Goal: Complete application form: Complete application form

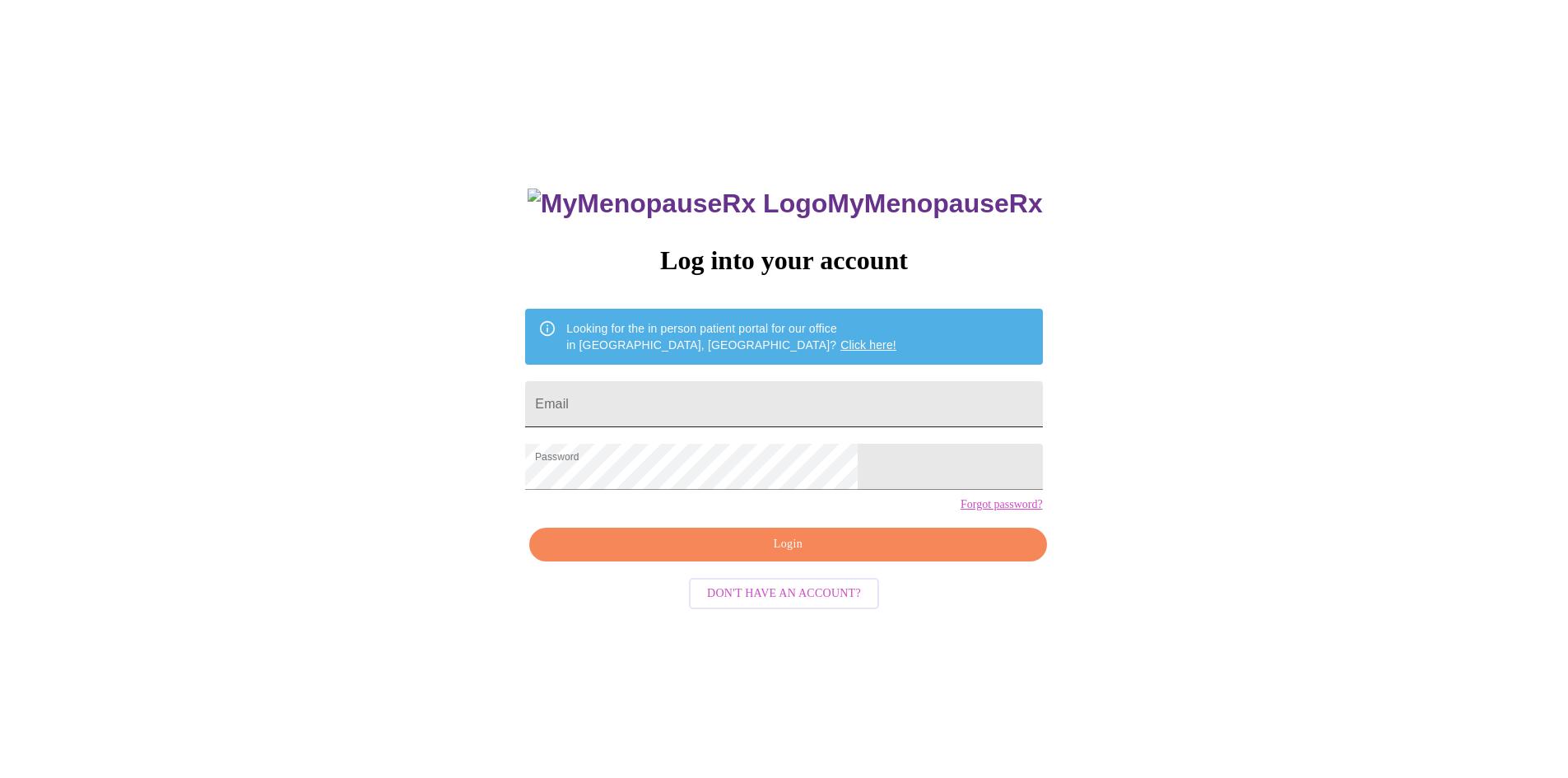
click at [677, 382] on input "Email" at bounding box center [784, 404] width 517 height 46
click at [731, 382] on input "Email" at bounding box center [784, 404] width 517 height 46
type input "[EMAIL_ADDRESS][DOMAIN_NAME]"
click at [788, 555] on span "Login" at bounding box center [788, 544] width 479 height 20
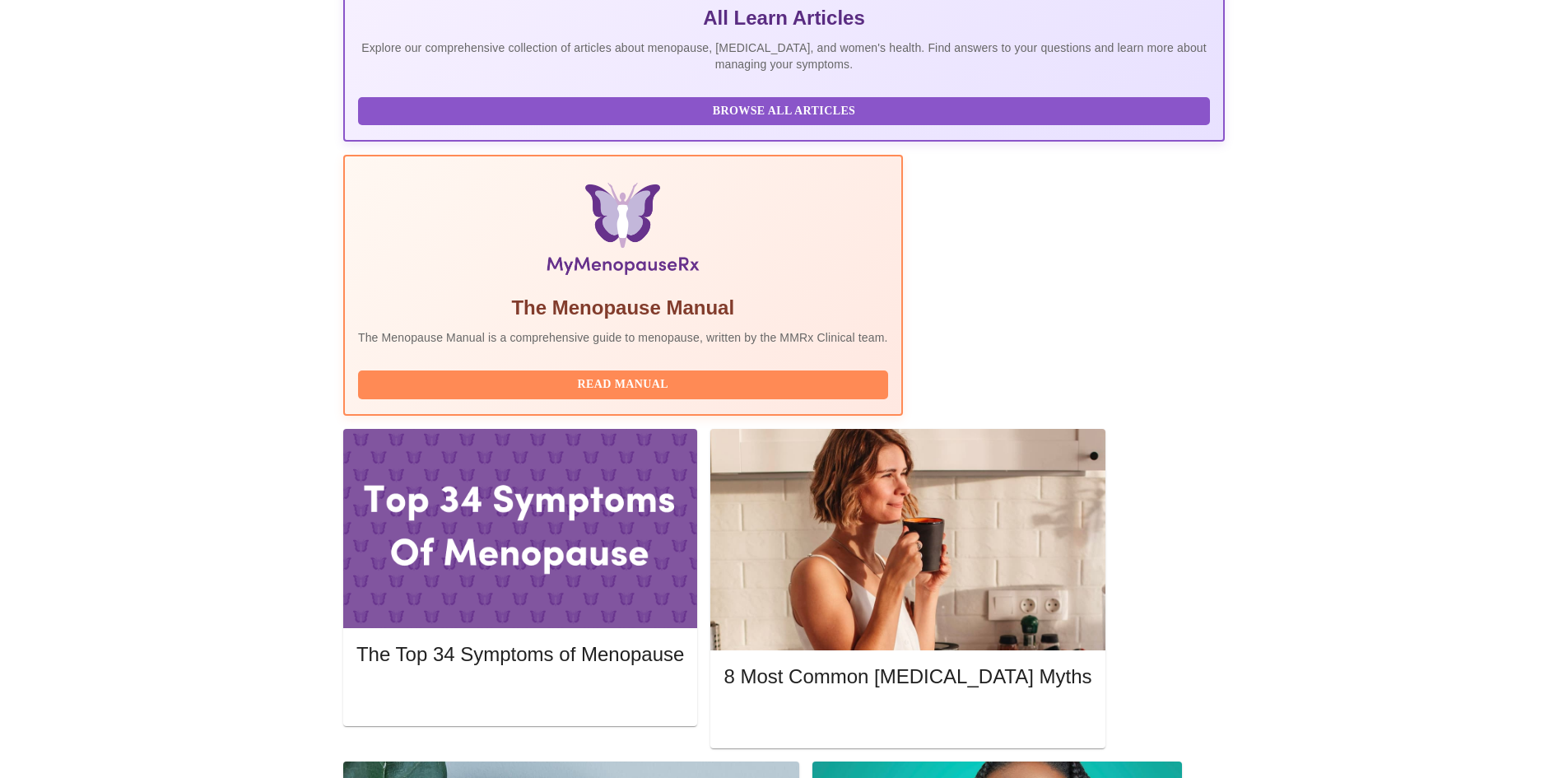
scroll to position [411, 0]
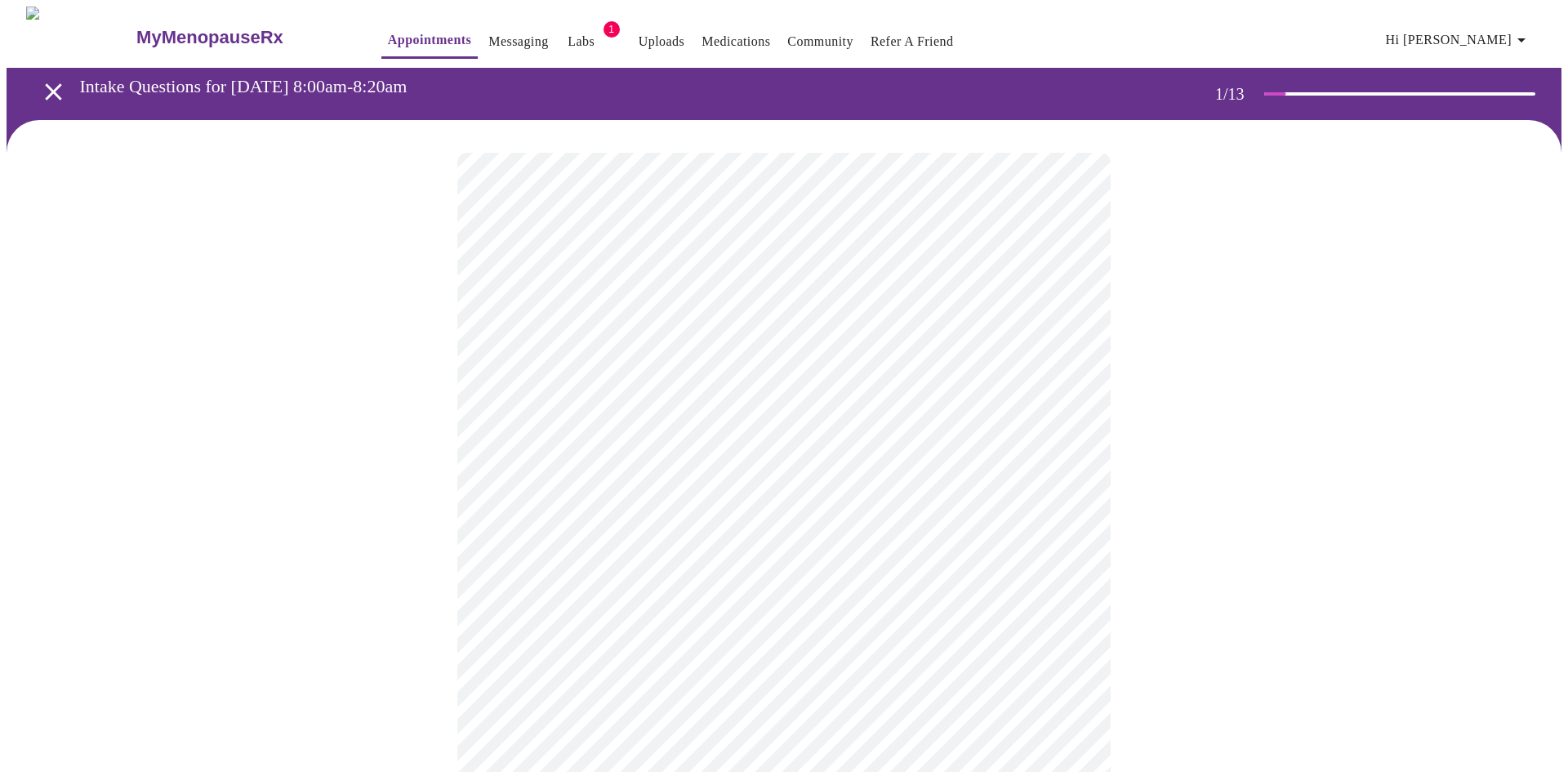
click at [637, 345] on body "MyMenopauseRx Appointments Messaging Labs 1 Uploads Medications Community Refer…" at bounding box center [783, 752] width 1555 height 1493
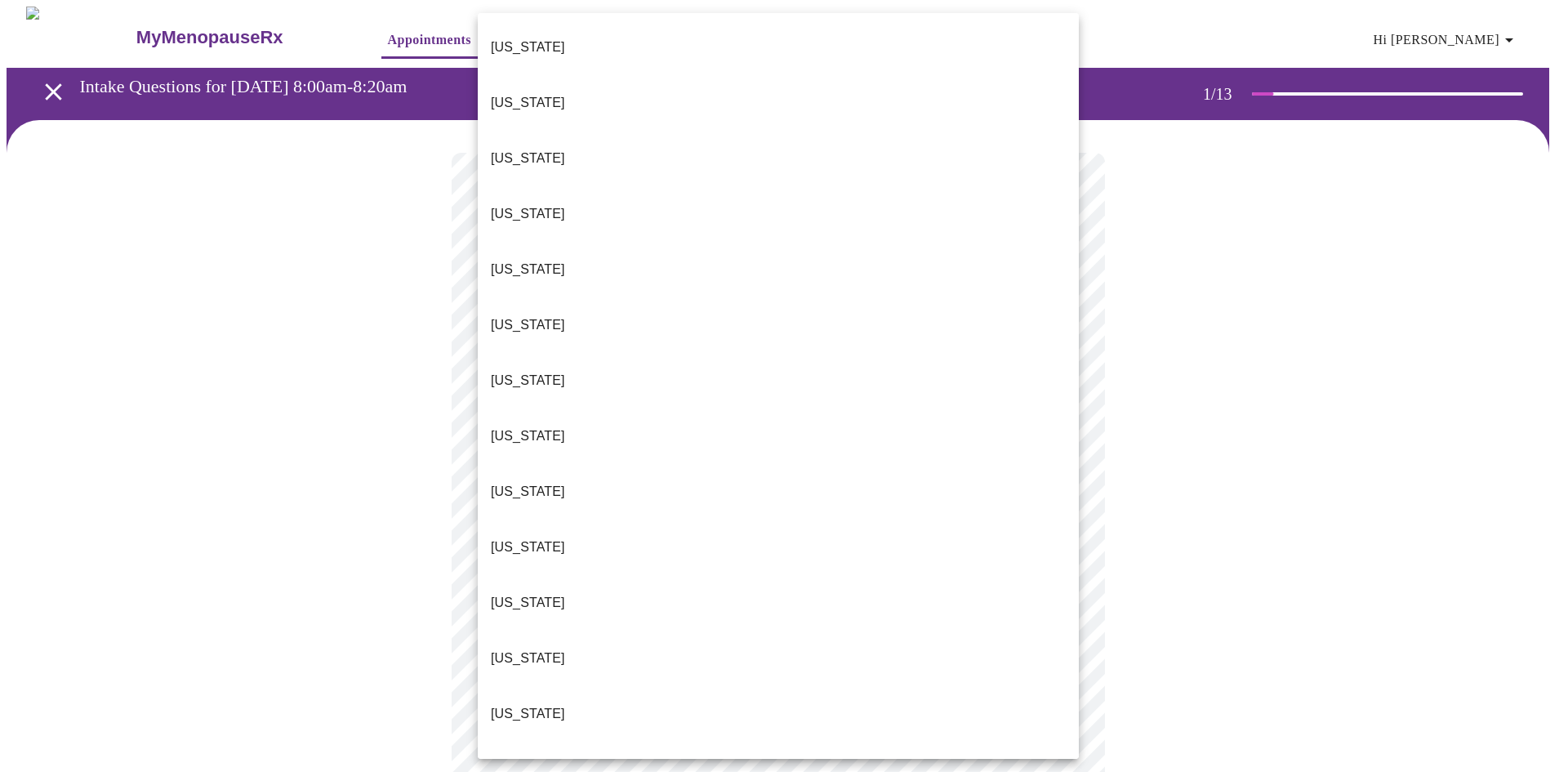
click at [544, 687] on li "[US_STATE]" at bounding box center [778, 714] width 601 height 56
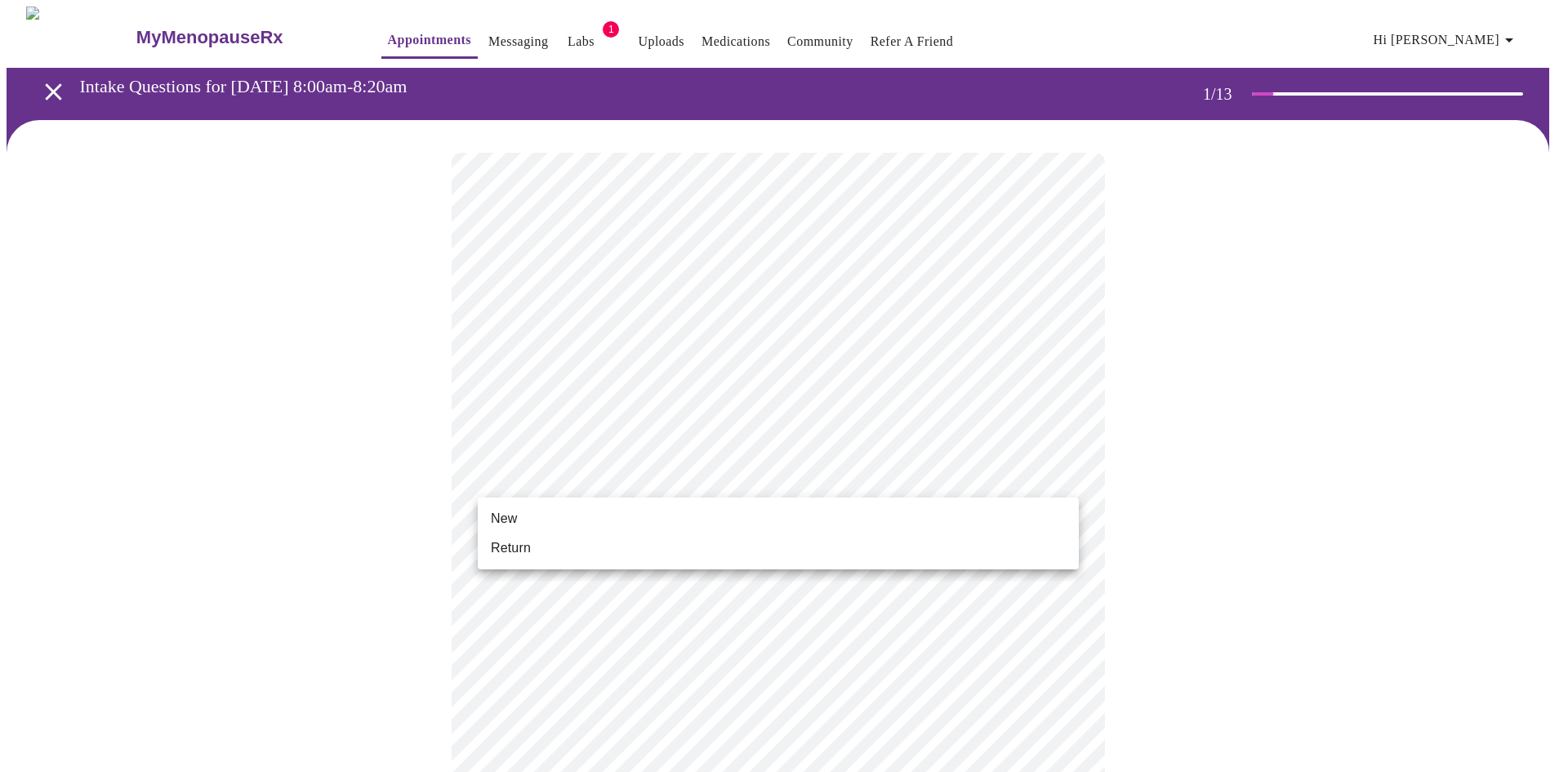
click at [545, 484] on body "MyMenopauseRx Appointments Messaging Labs 1 Uploads Medications Community Refer…" at bounding box center [783, 748] width 1555 height 1483
click at [533, 549] on li "Return" at bounding box center [778, 549] width 601 height 30
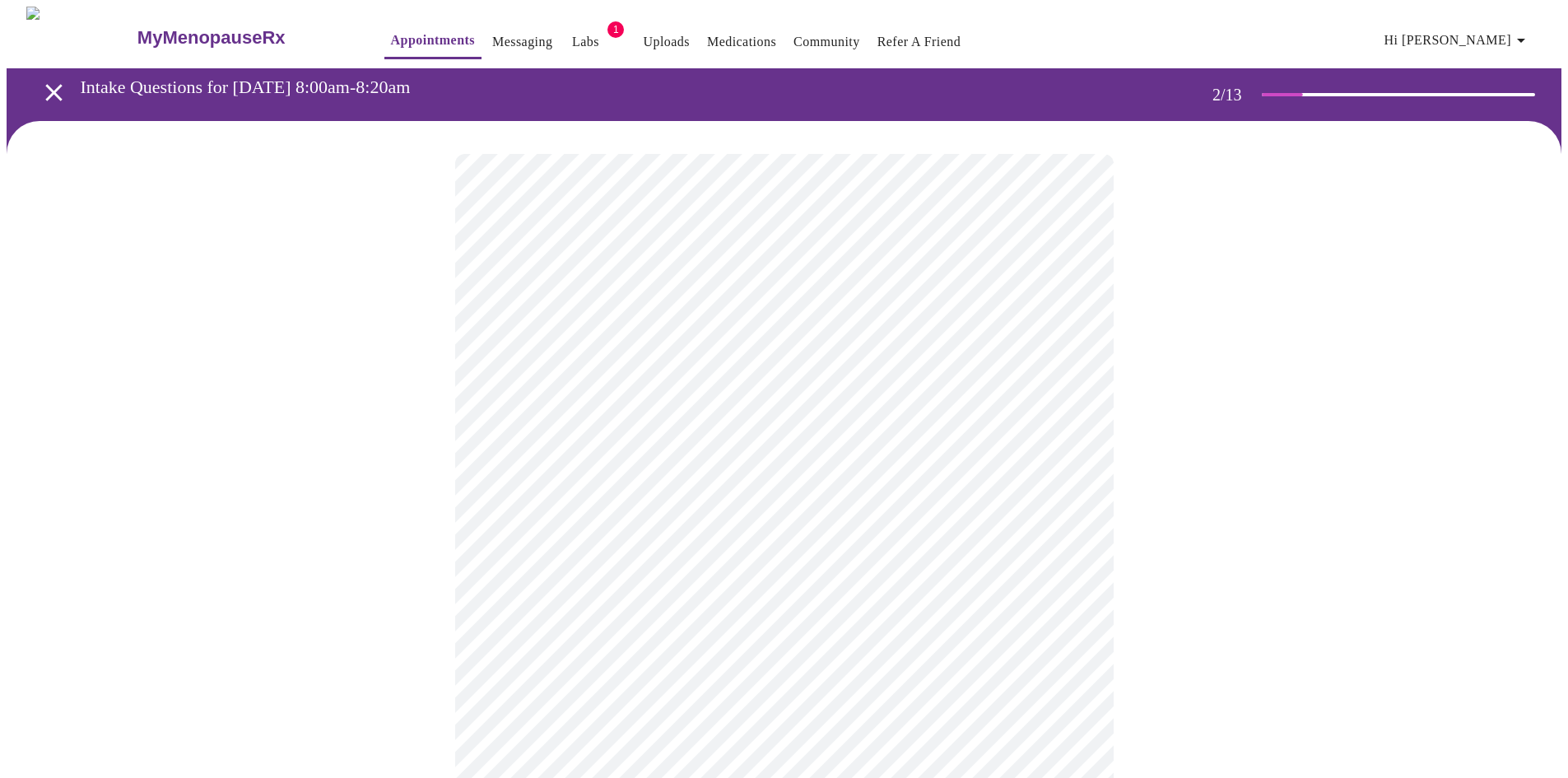
click at [714, 329] on body "MyMenopauseRx Appointments Messaging Labs 1 Uploads Medications Community Refer…" at bounding box center [783, 501] width 1555 height 990
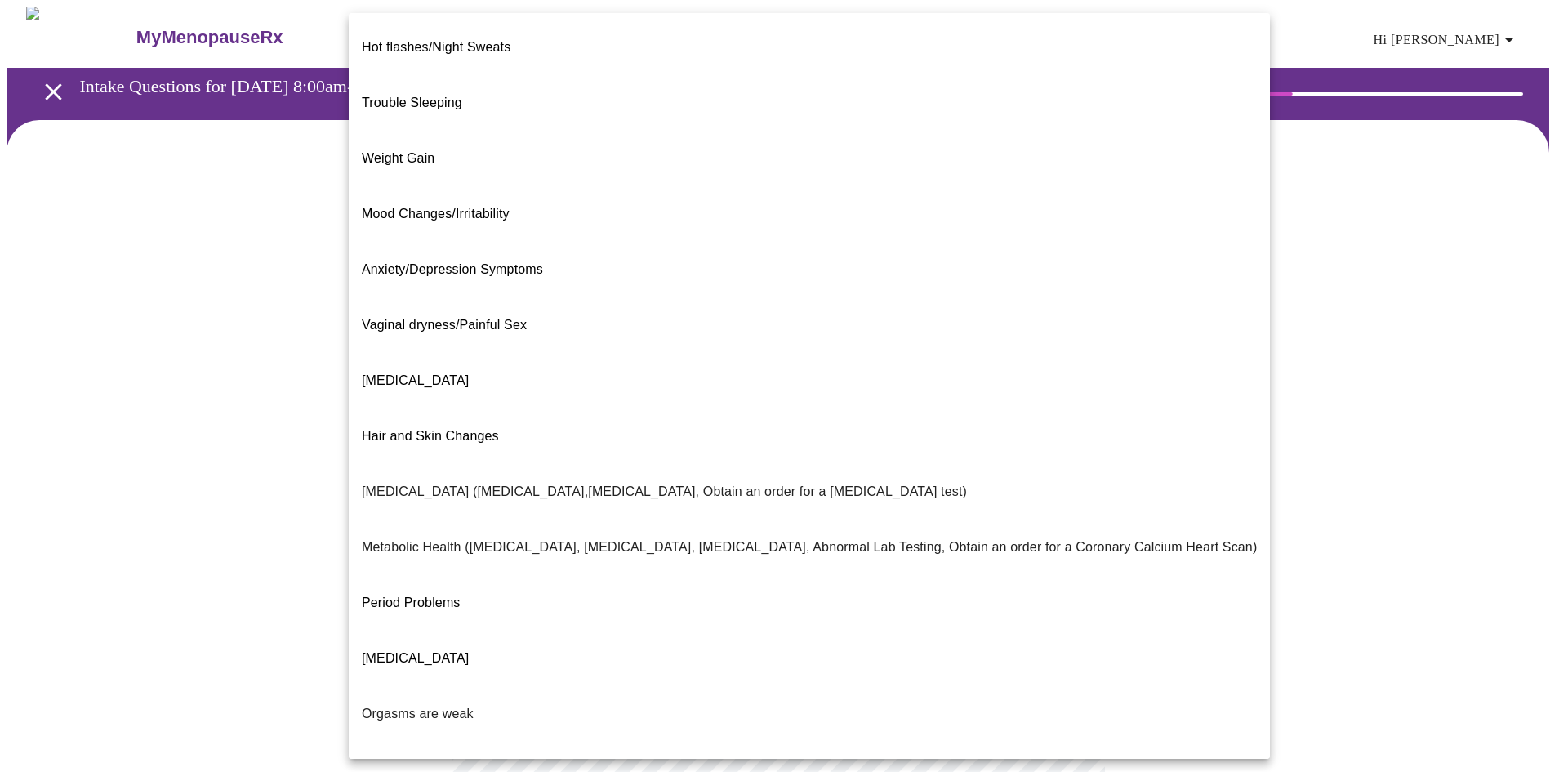
click at [433, 151] on span "Weight Gain" at bounding box center [398, 158] width 72 height 14
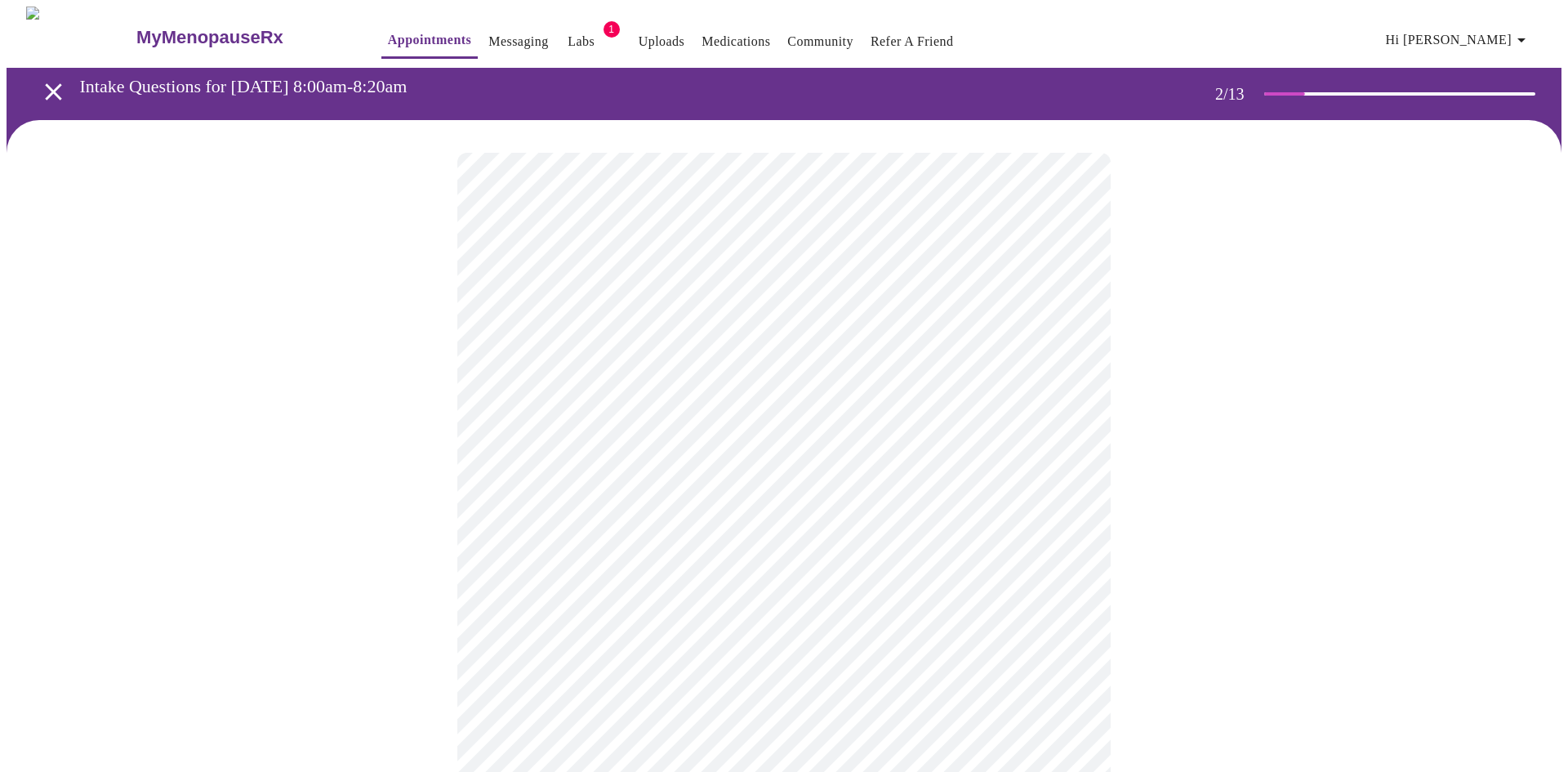
click at [679, 502] on body "MyMenopauseRx Appointments Messaging Labs 1 Uploads Medications Community Refer…" at bounding box center [783, 492] width 1555 height 973
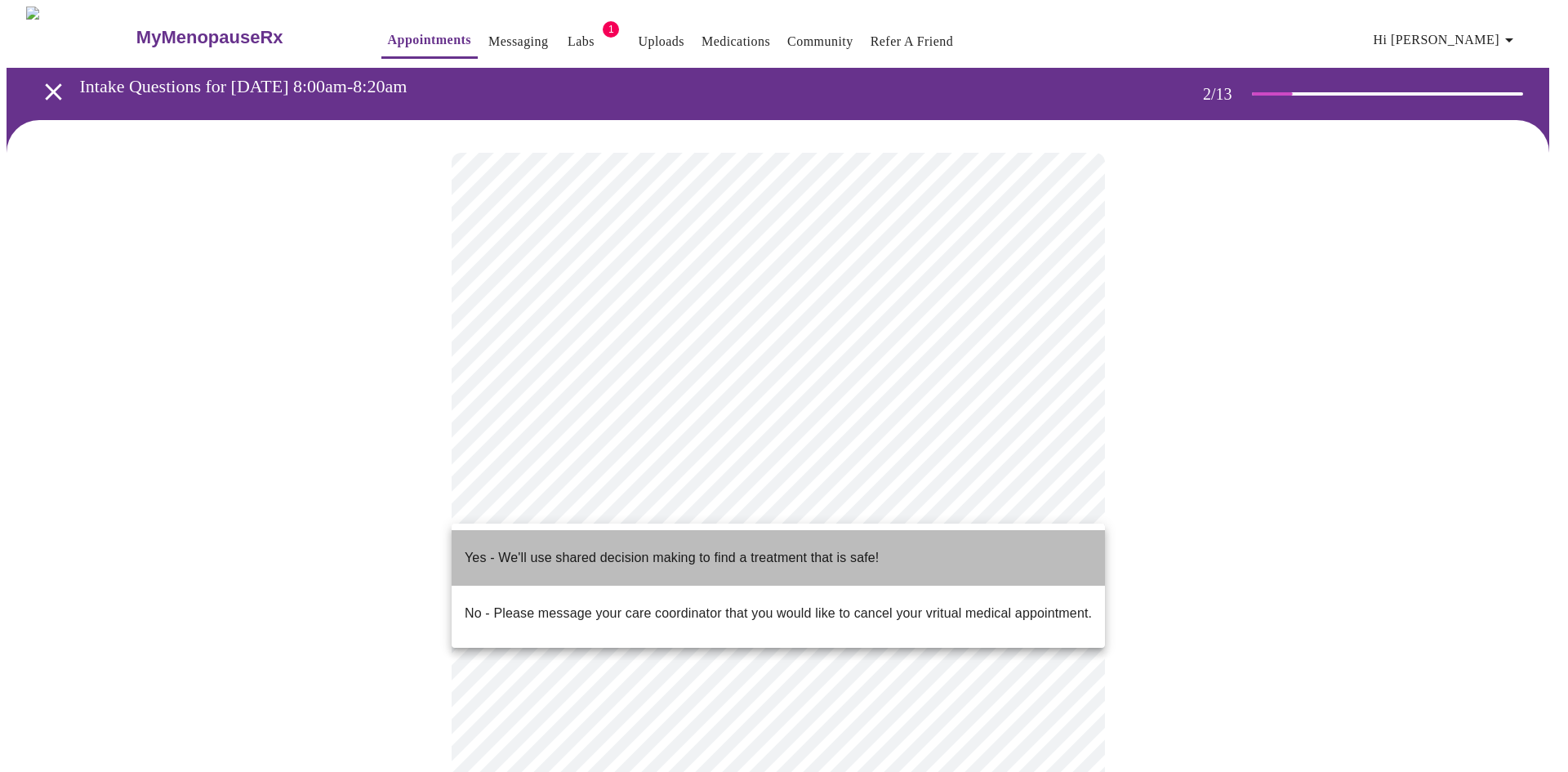
click at [587, 549] on p "Yes - We'll use shared decision making to find a treatment that is safe!" at bounding box center [672, 558] width 414 height 19
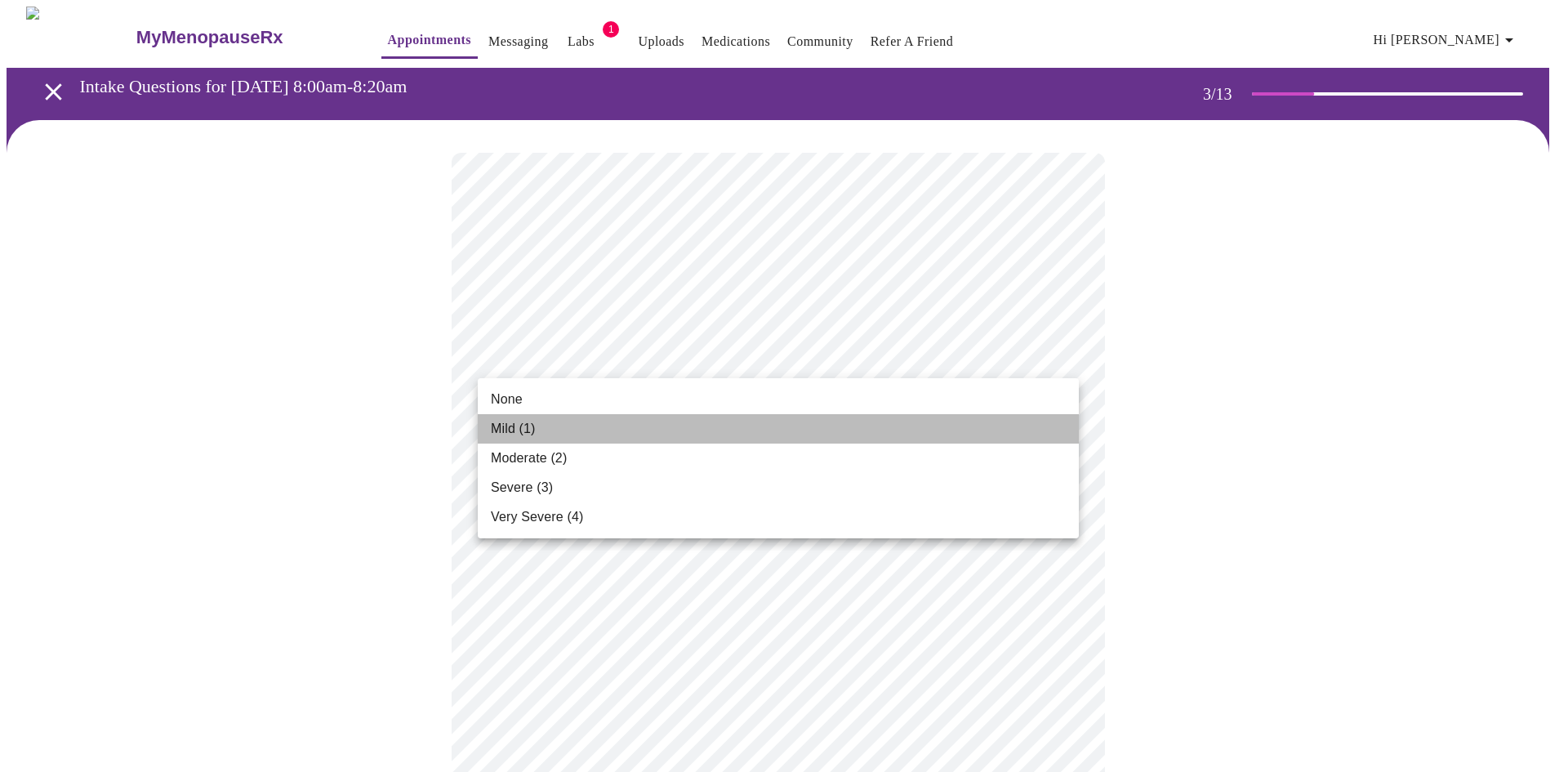
click at [568, 435] on li "Mild (1)" at bounding box center [778, 429] width 601 height 30
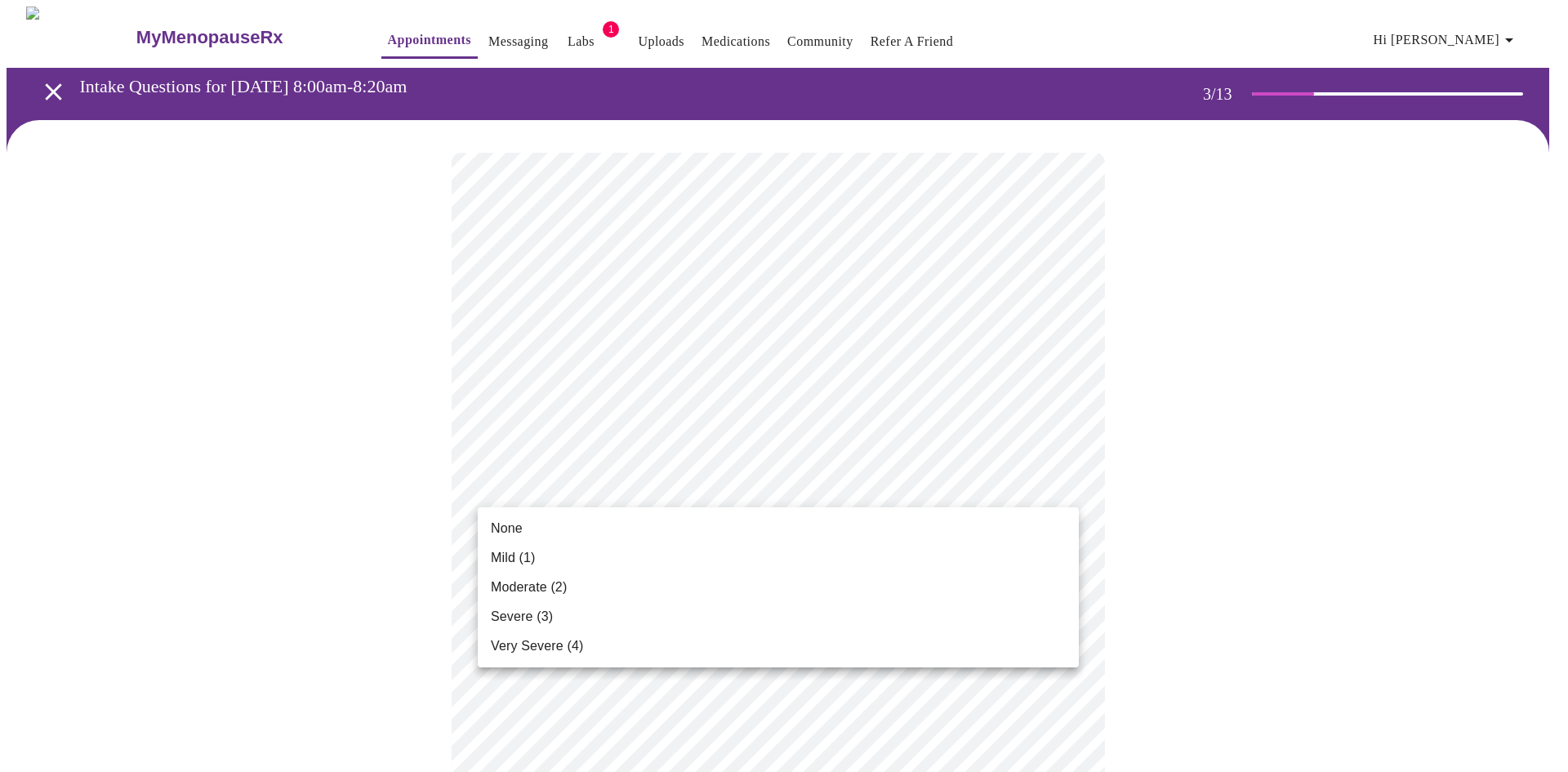
click at [519, 556] on span "Mild (1)" at bounding box center [514, 558] width 45 height 19
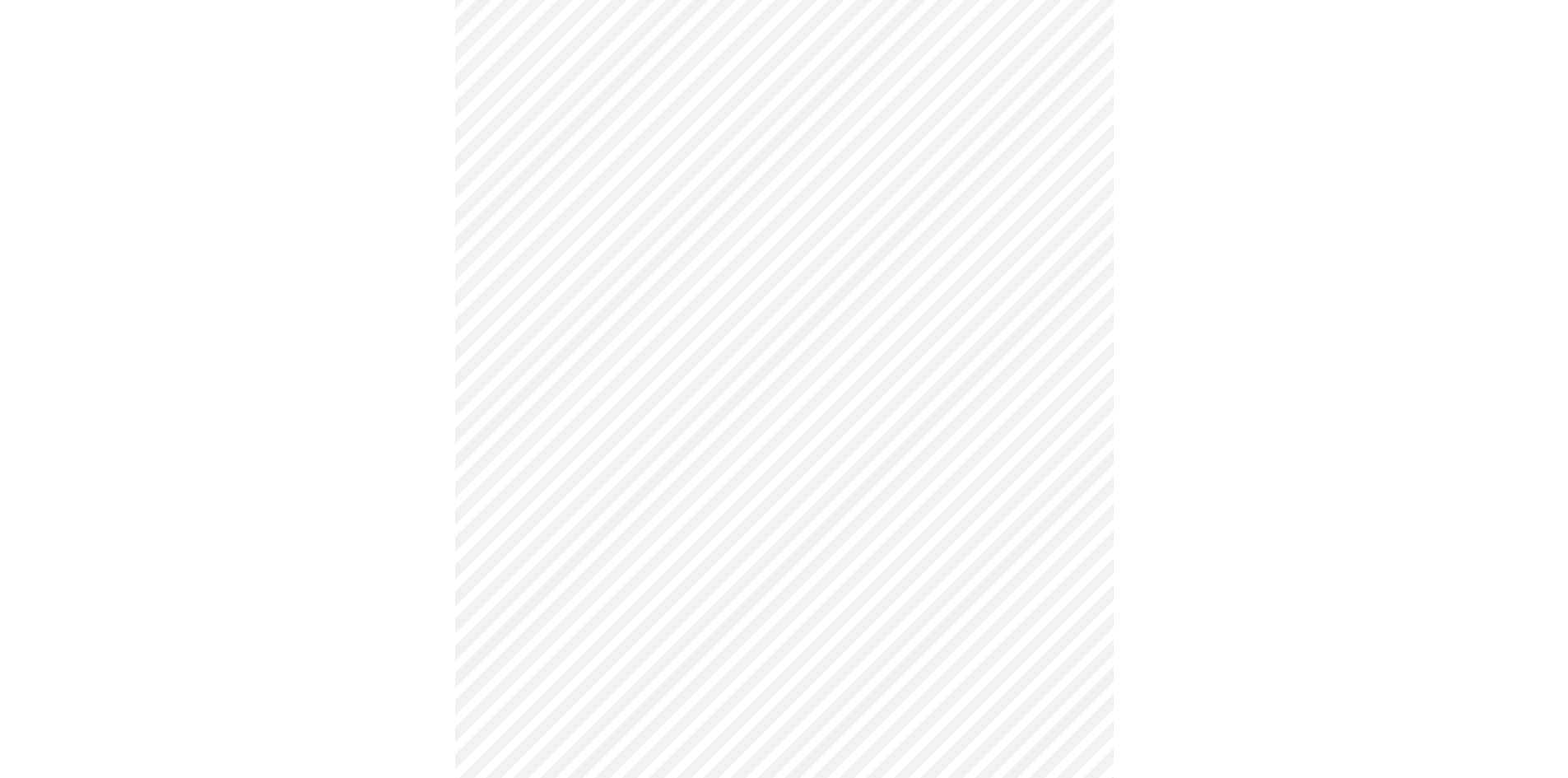
scroll to position [247, 0]
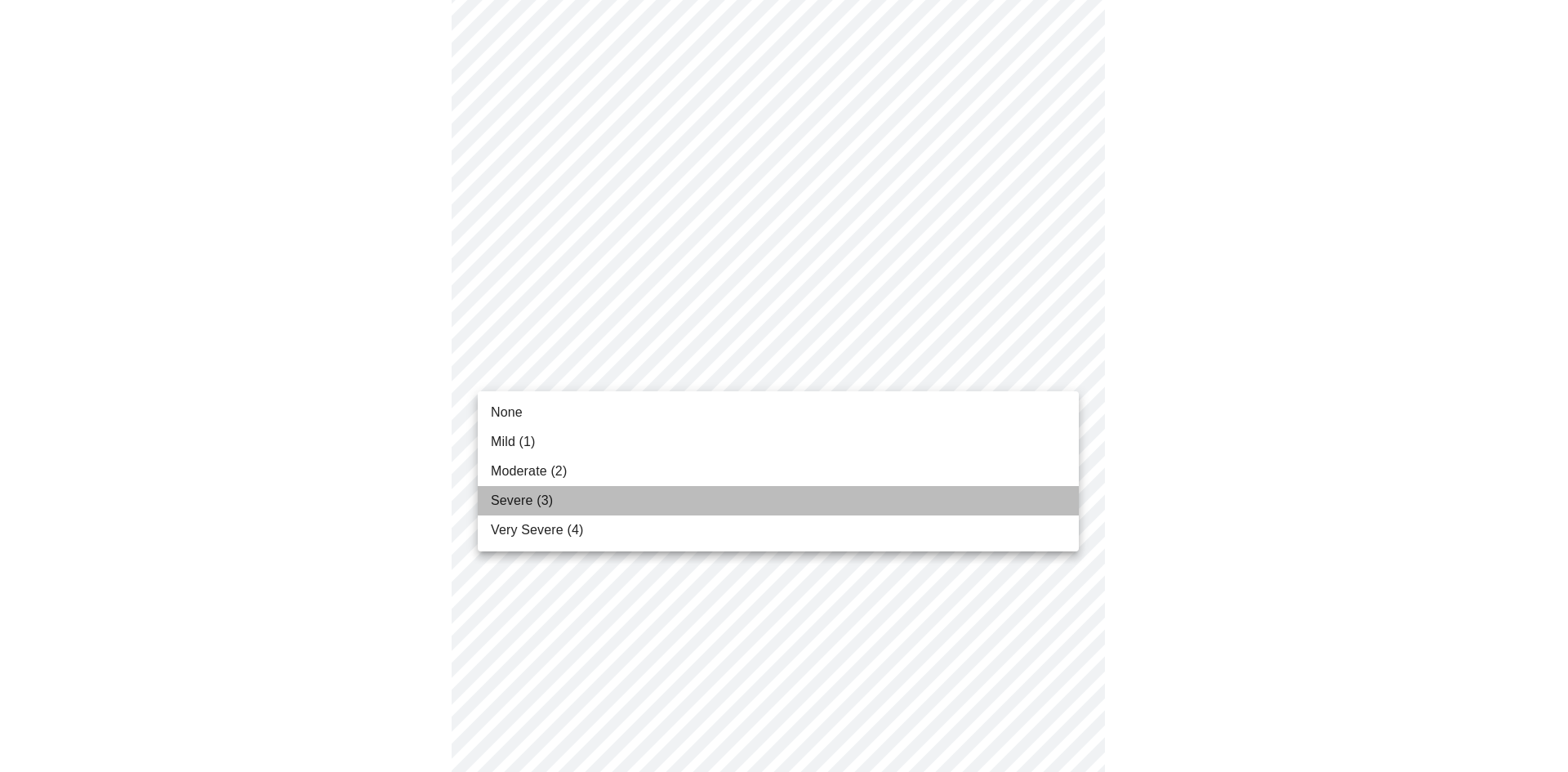
click at [529, 509] on span "Severe (3)" at bounding box center [522, 501] width 62 height 19
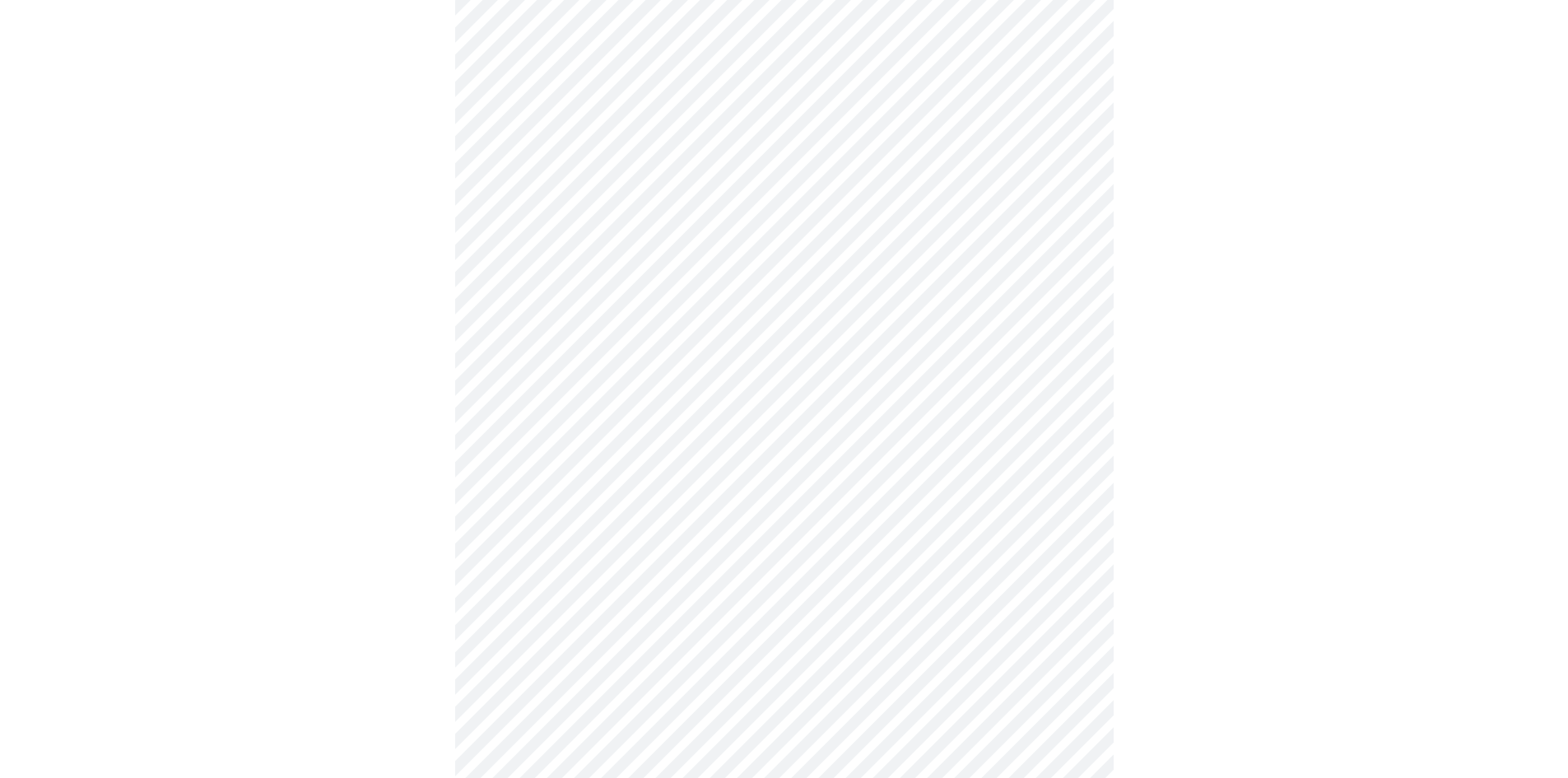
scroll to position [494, 0]
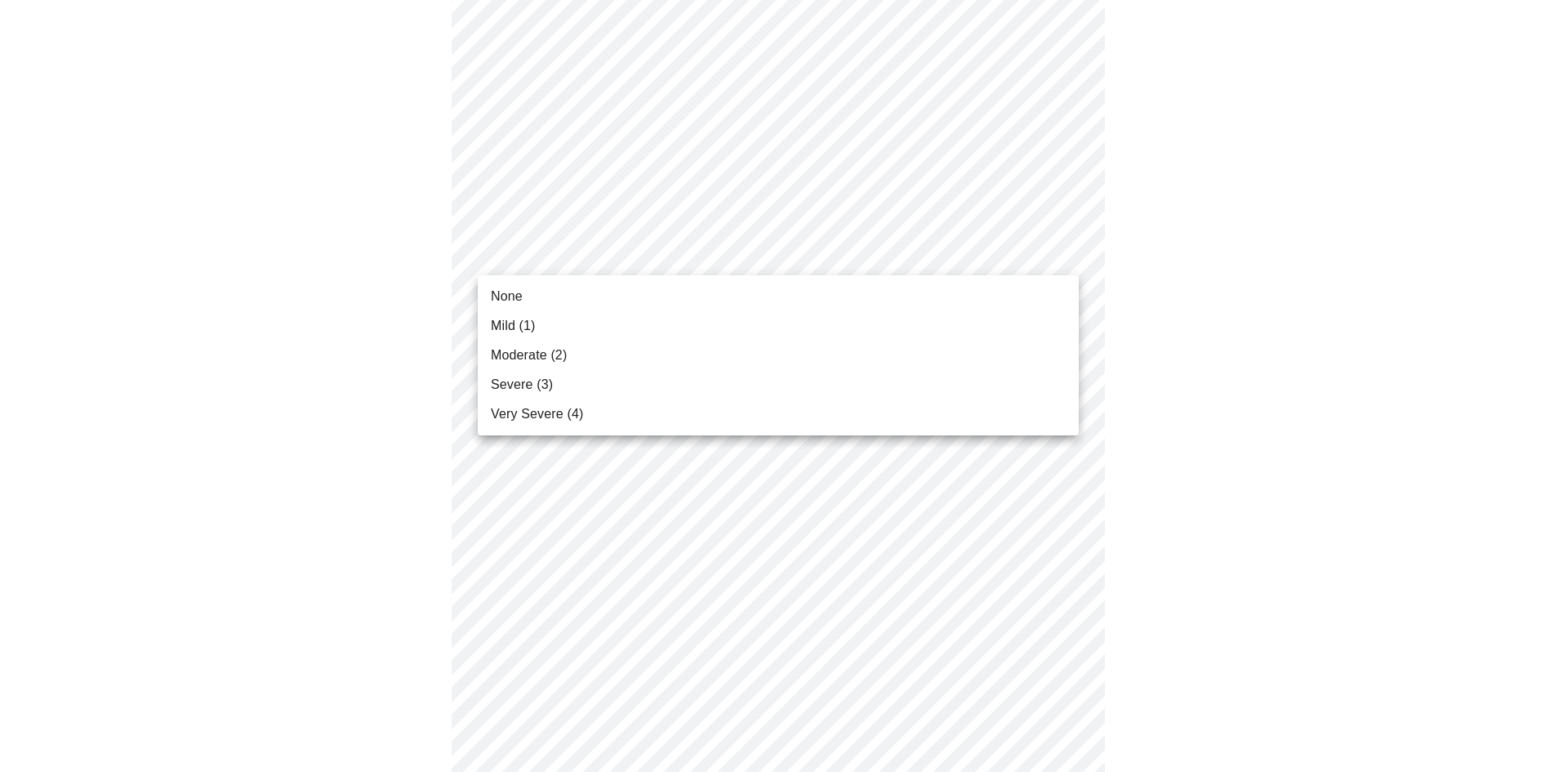
click at [613, 256] on body "MyMenopauseRx Appointments Messaging Labs 1 Uploads Medications Community Refer…" at bounding box center [783, 568] width 1555 height 2105
click at [551, 299] on li "None" at bounding box center [778, 297] width 601 height 30
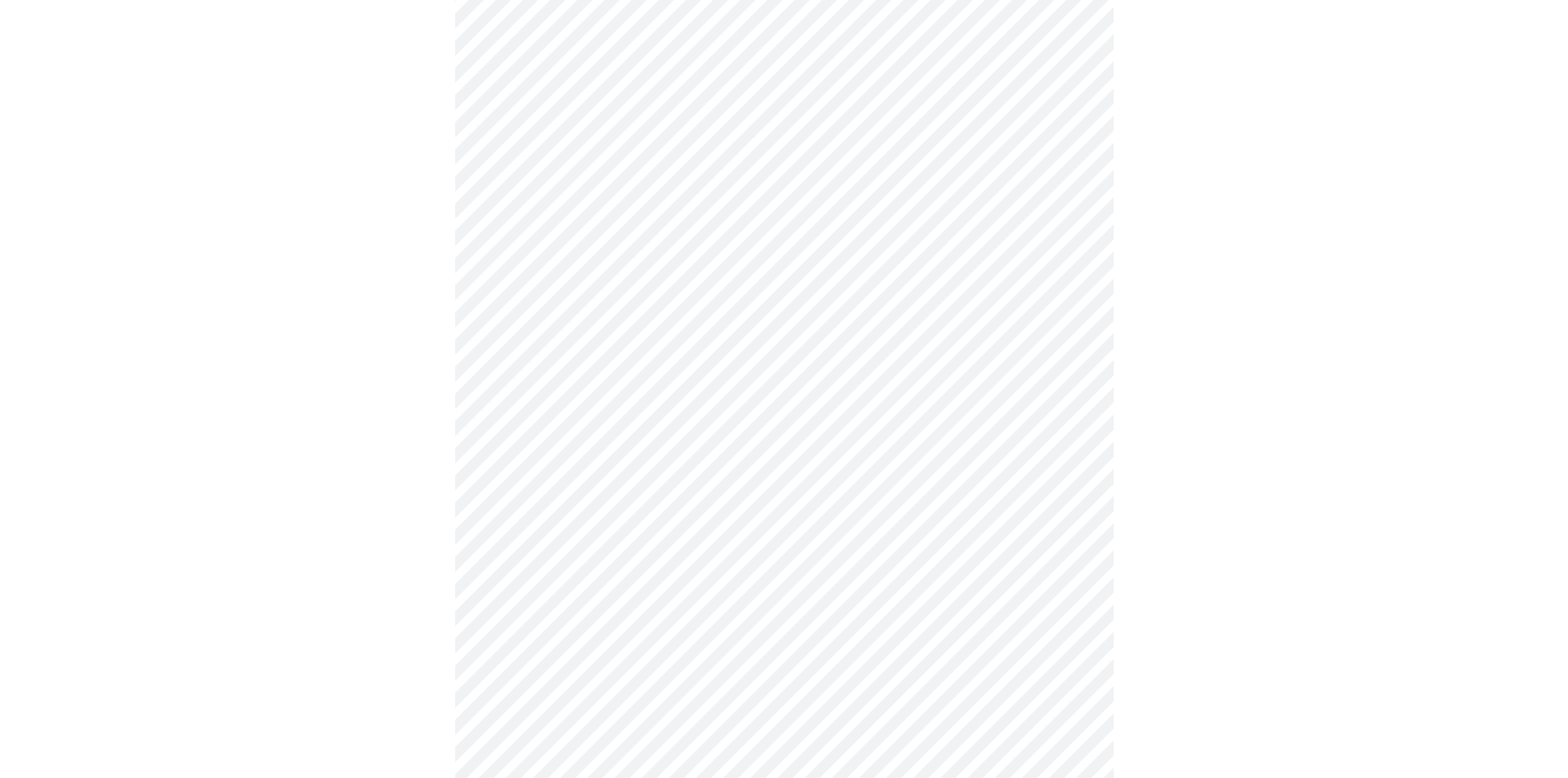
click at [582, 360] on body "MyMenopauseRx Appointments Messaging Labs 1 Uploads Medications Community Refer…" at bounding box center [783, 561] width 1555 height 2098
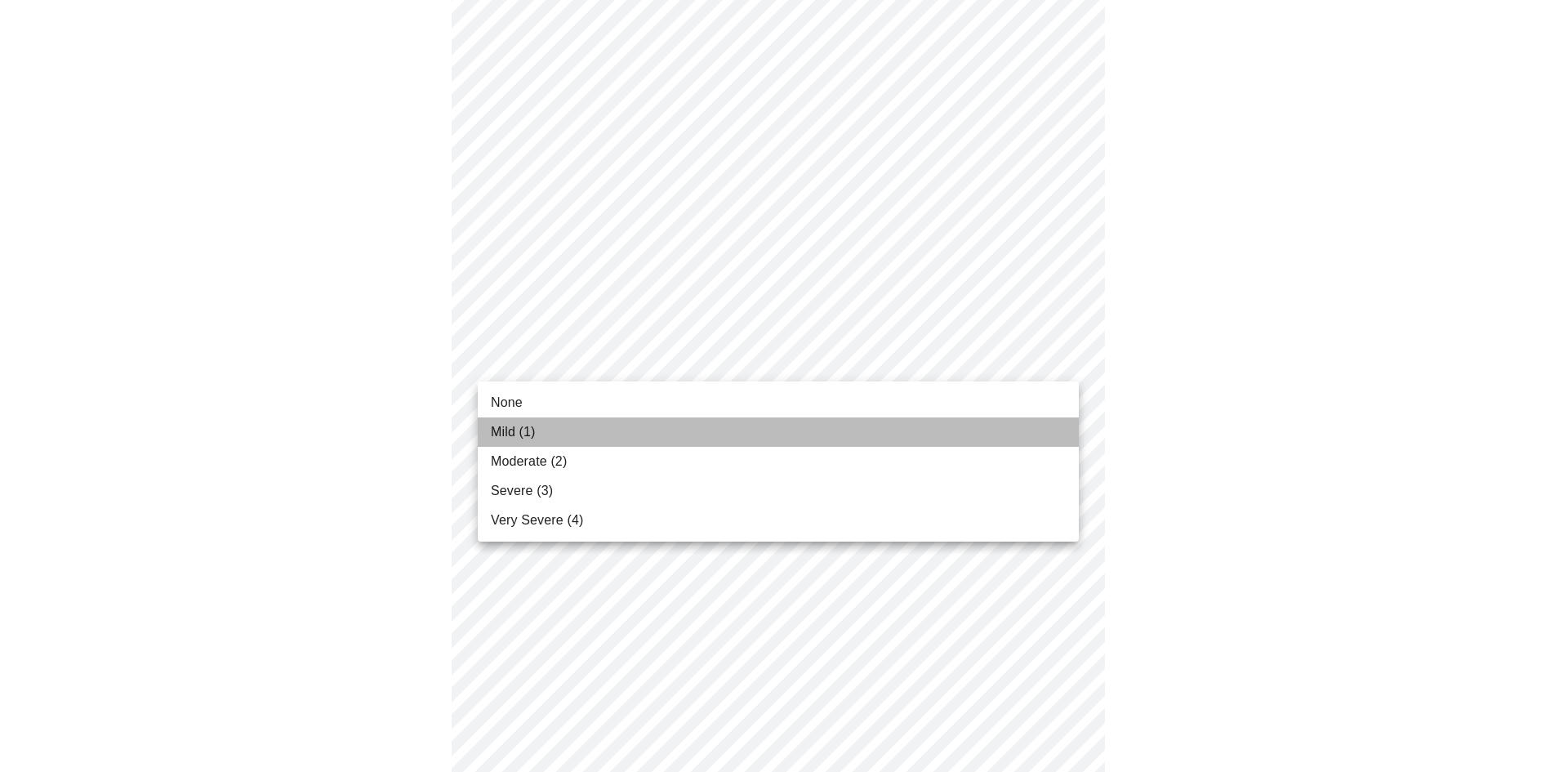
click at [542, 434] on li "Mild (1)" at bounding box center [778, 433] width 601 height 30
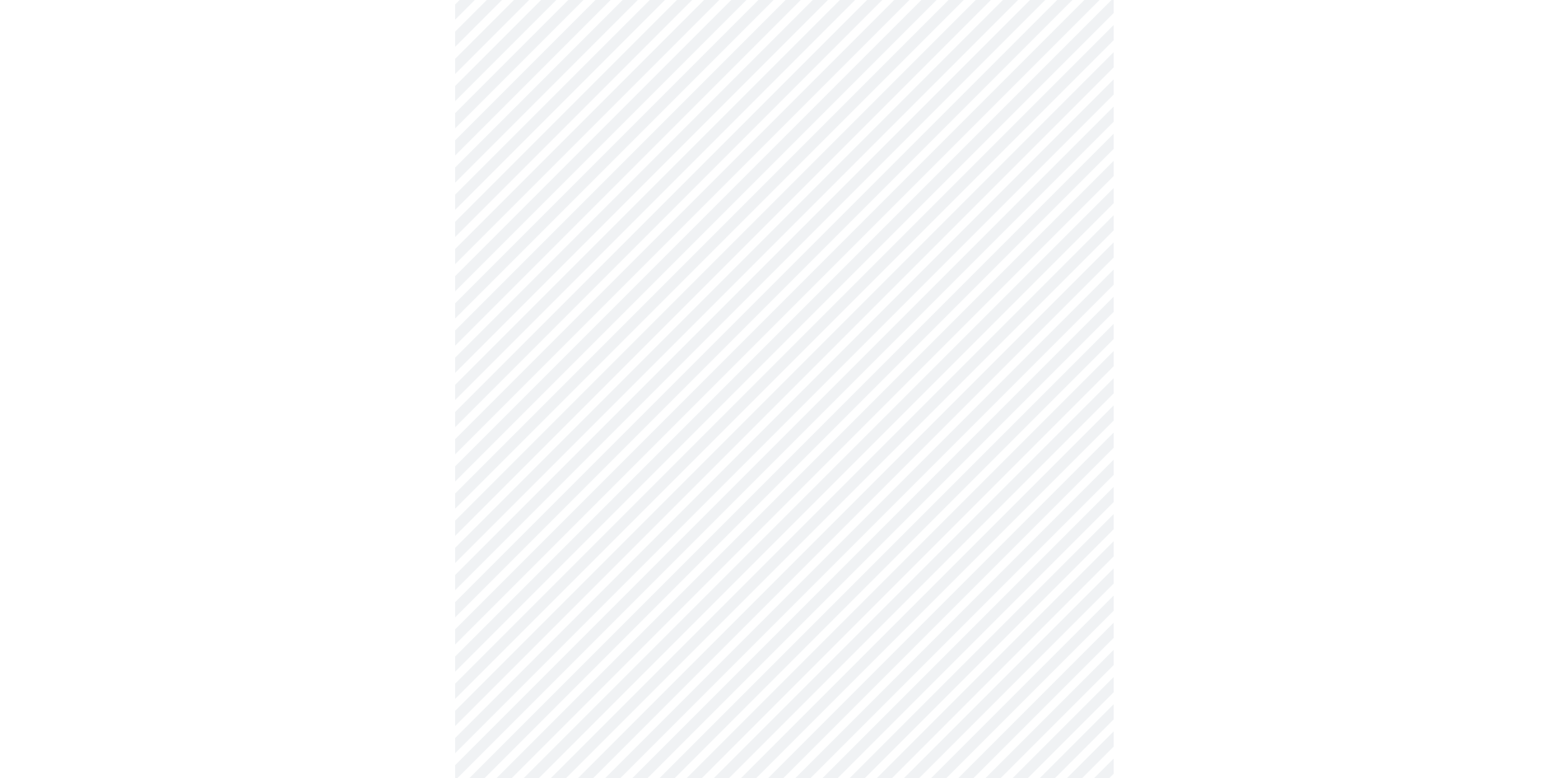
scroll to position [577, 0]
click at [544, 392] on body "MyMenopauseRx Appointments Messaging Labs 1 Uploads Medications Community Refer…" at bounding box center [783, 468] width 1555 height 2075
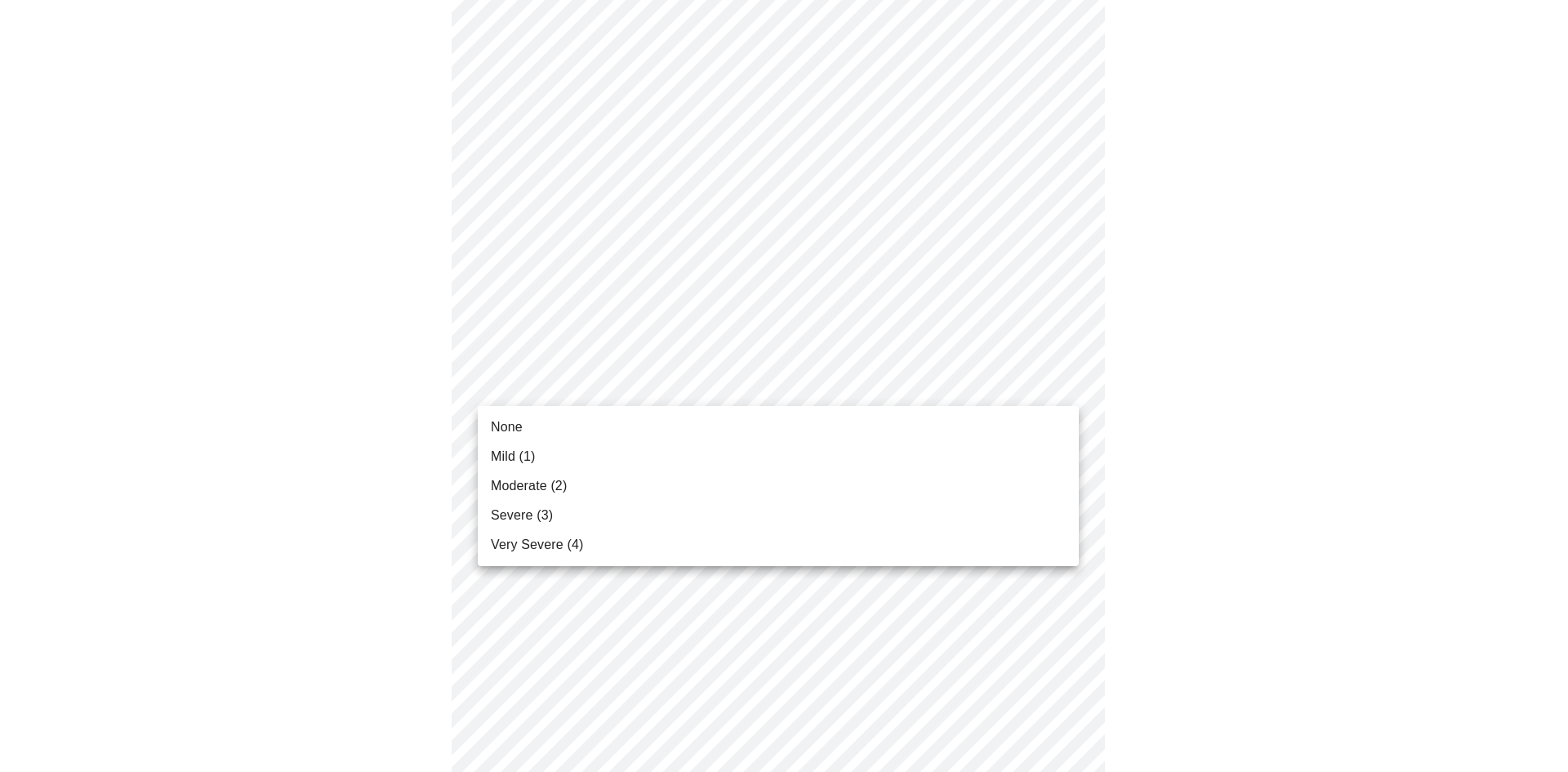
click at [535, 431] on li "None" at bounding box center [778, 427] width 601 height 30
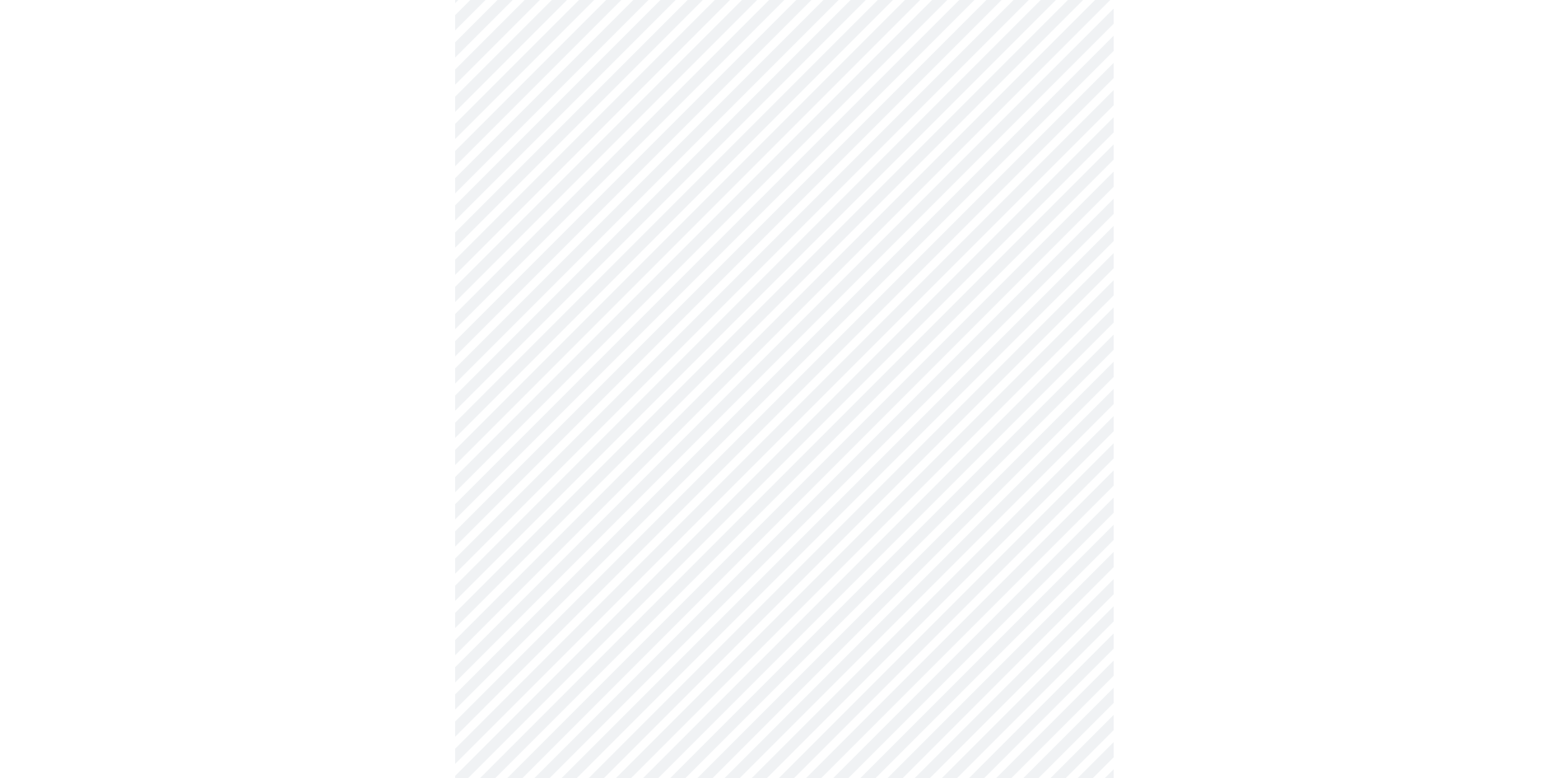
scroll to position [741, 0]
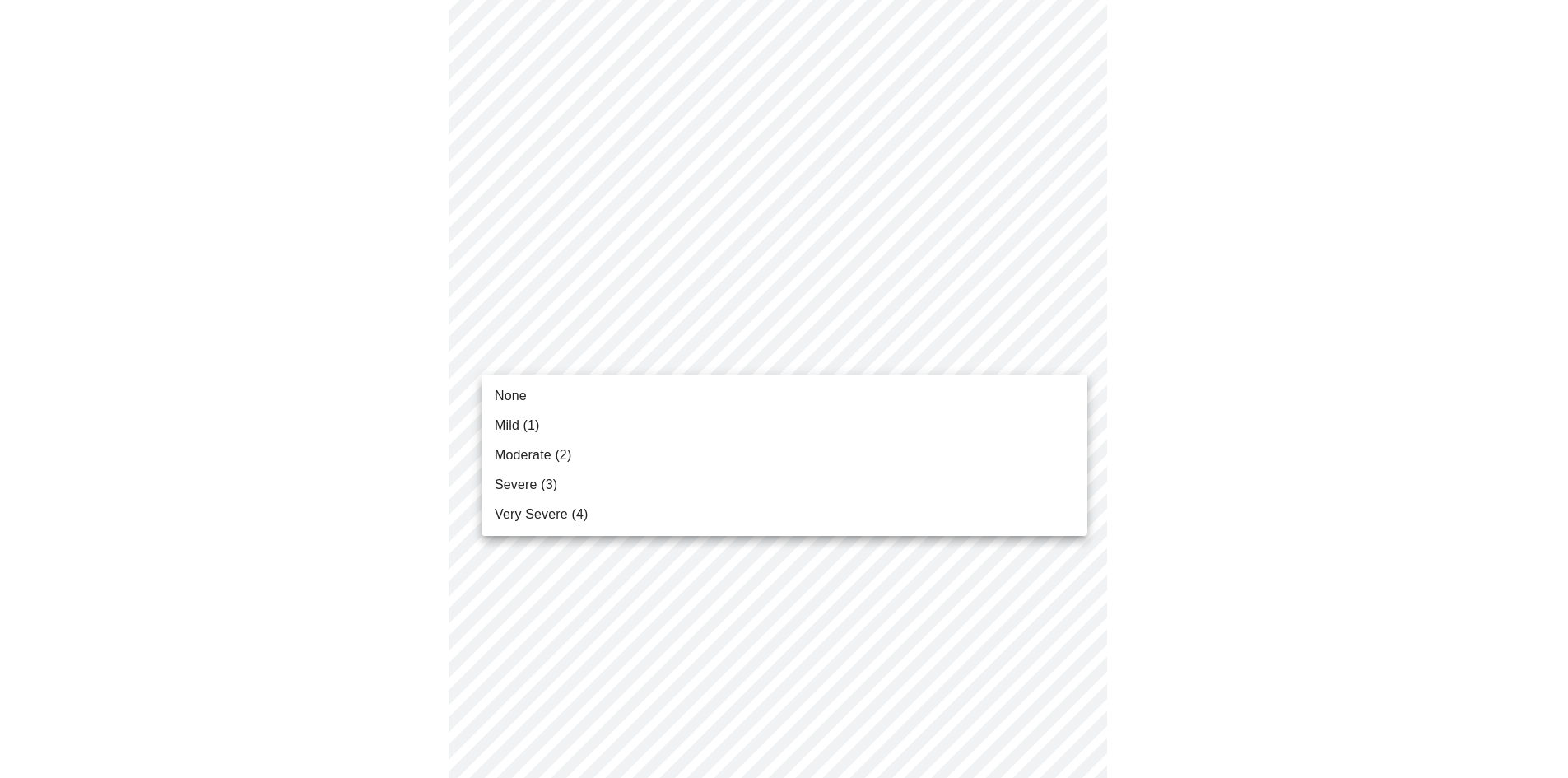
click at [570, 360] on body "MyMenopauseRx Appointments Messaging Labs 1 Uploads Medications Community Refer…" at bounding box center [783, 291] width 1555 height 2052
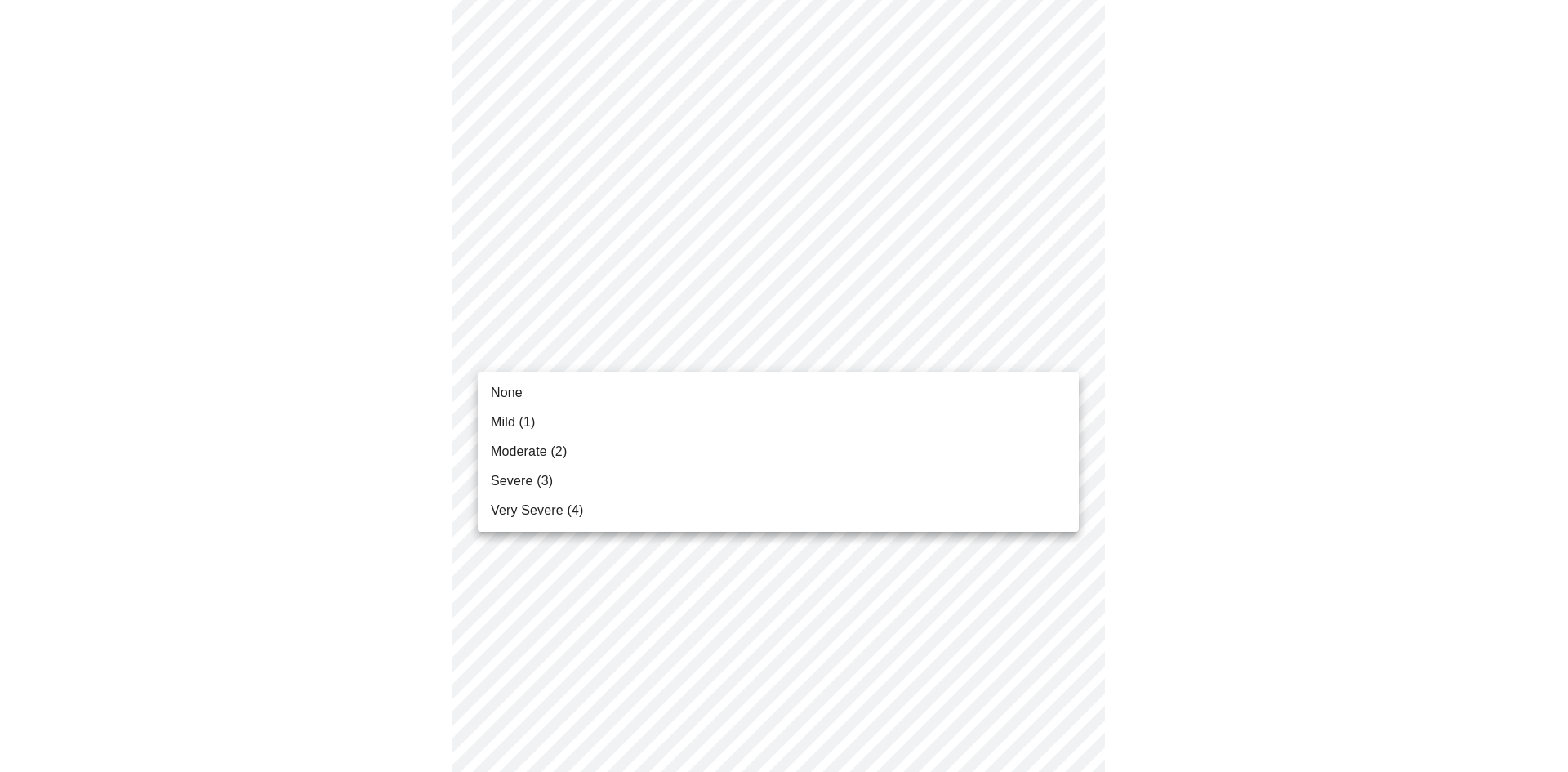
click at [553, 469] on li "Severe (3)" at bounding box center [778, 482] width 601 height 30
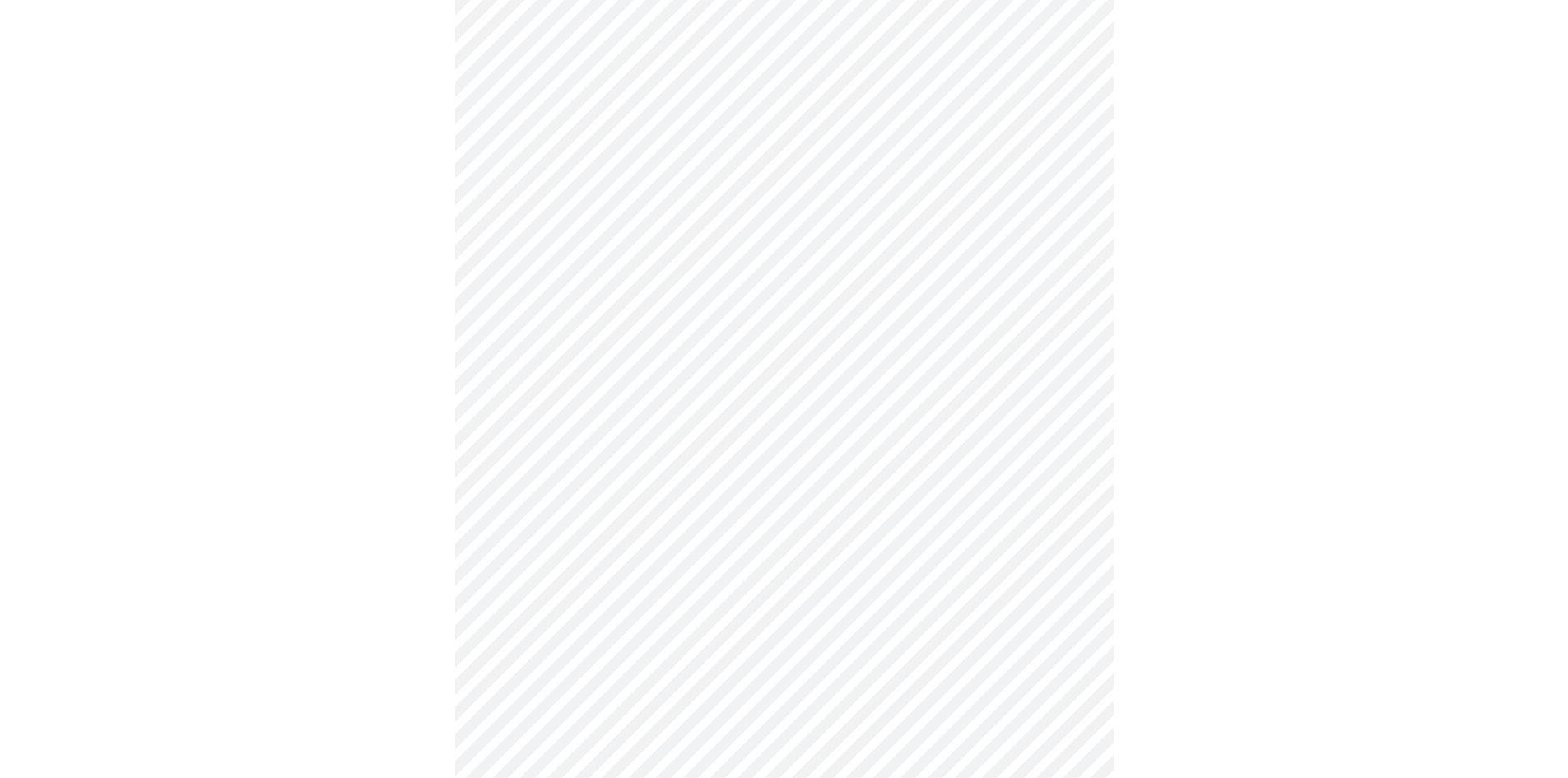
scroll to position [1071, 0]
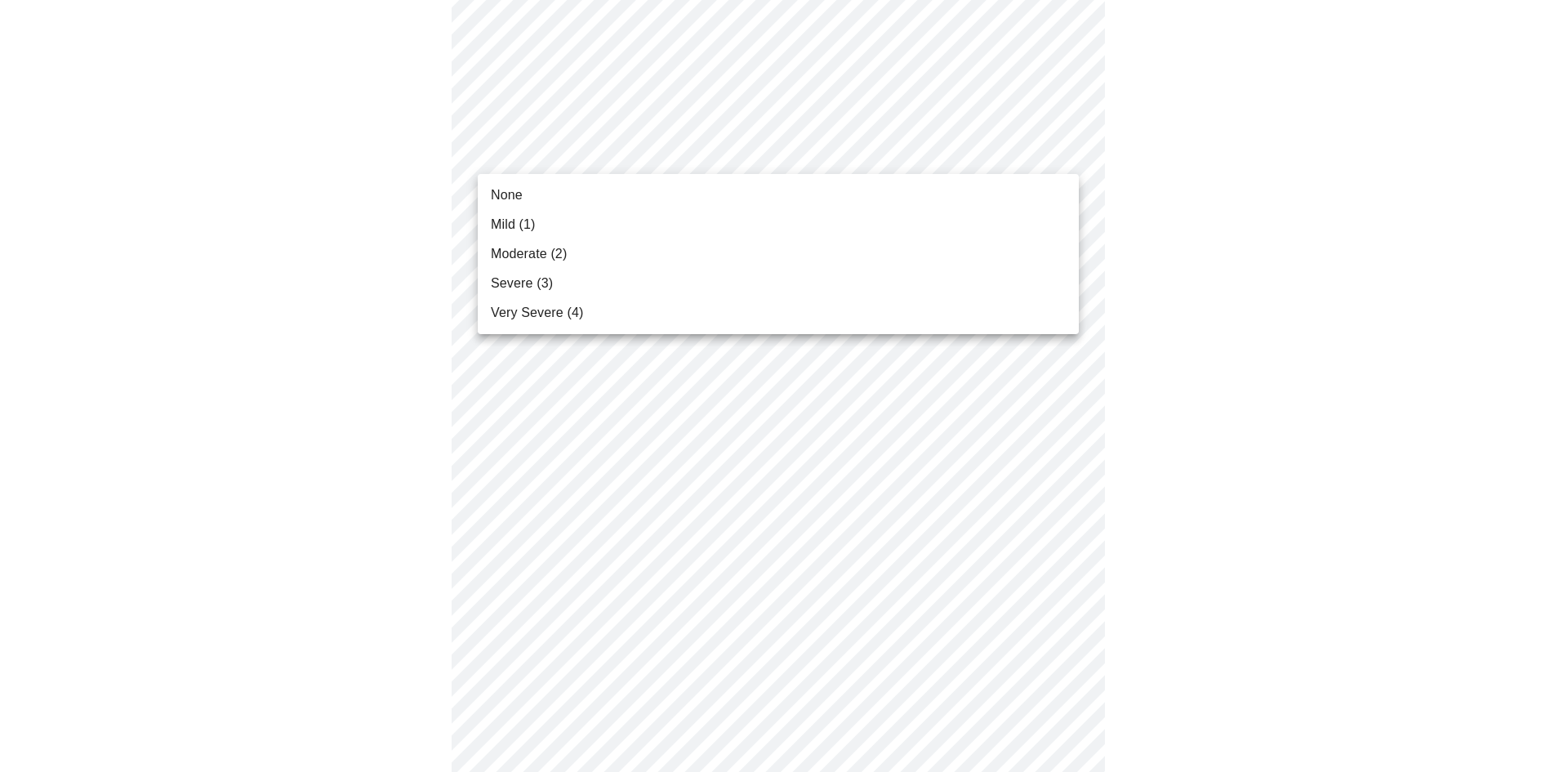
click at [592, 310] on li "Very Severe (4)" at bounding box center [778, 313] width 601 height 30
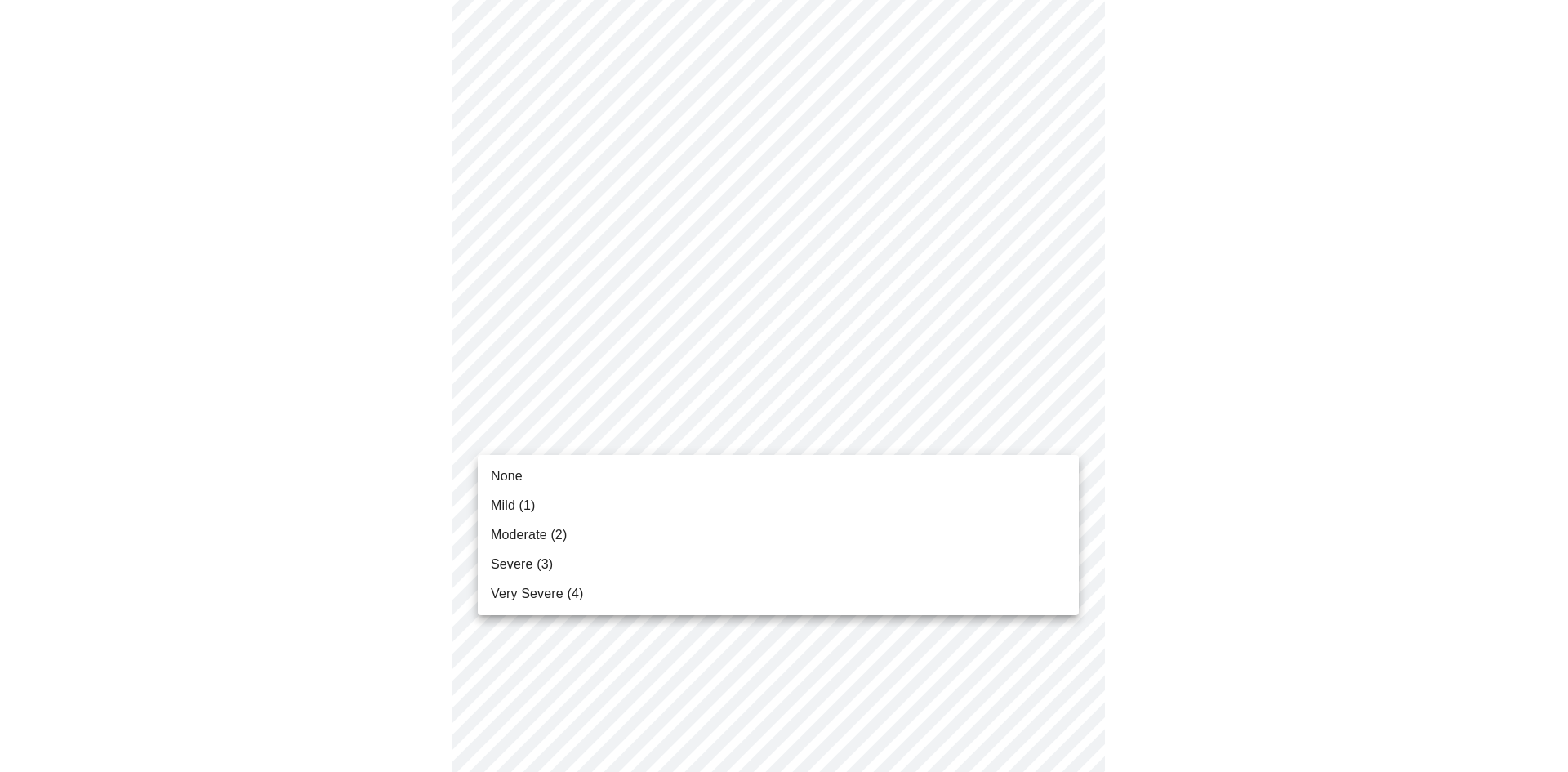
click at [563, 480] on li "None" at bounding box center [778, 476] width 601 height 30
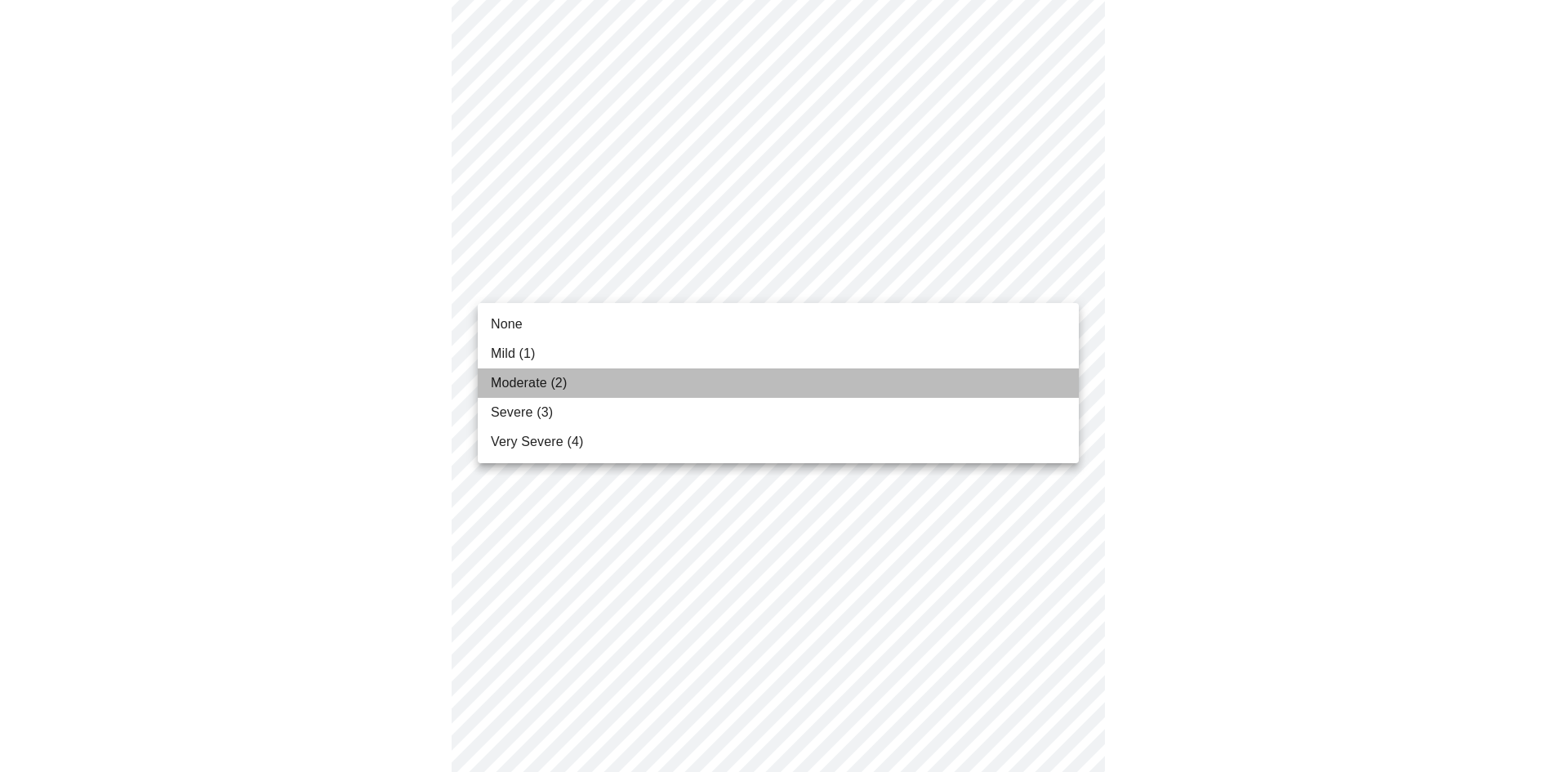
click at [545, 374] on span "Moderate (2)" at bounding box center [528, 383] width 76 height 19
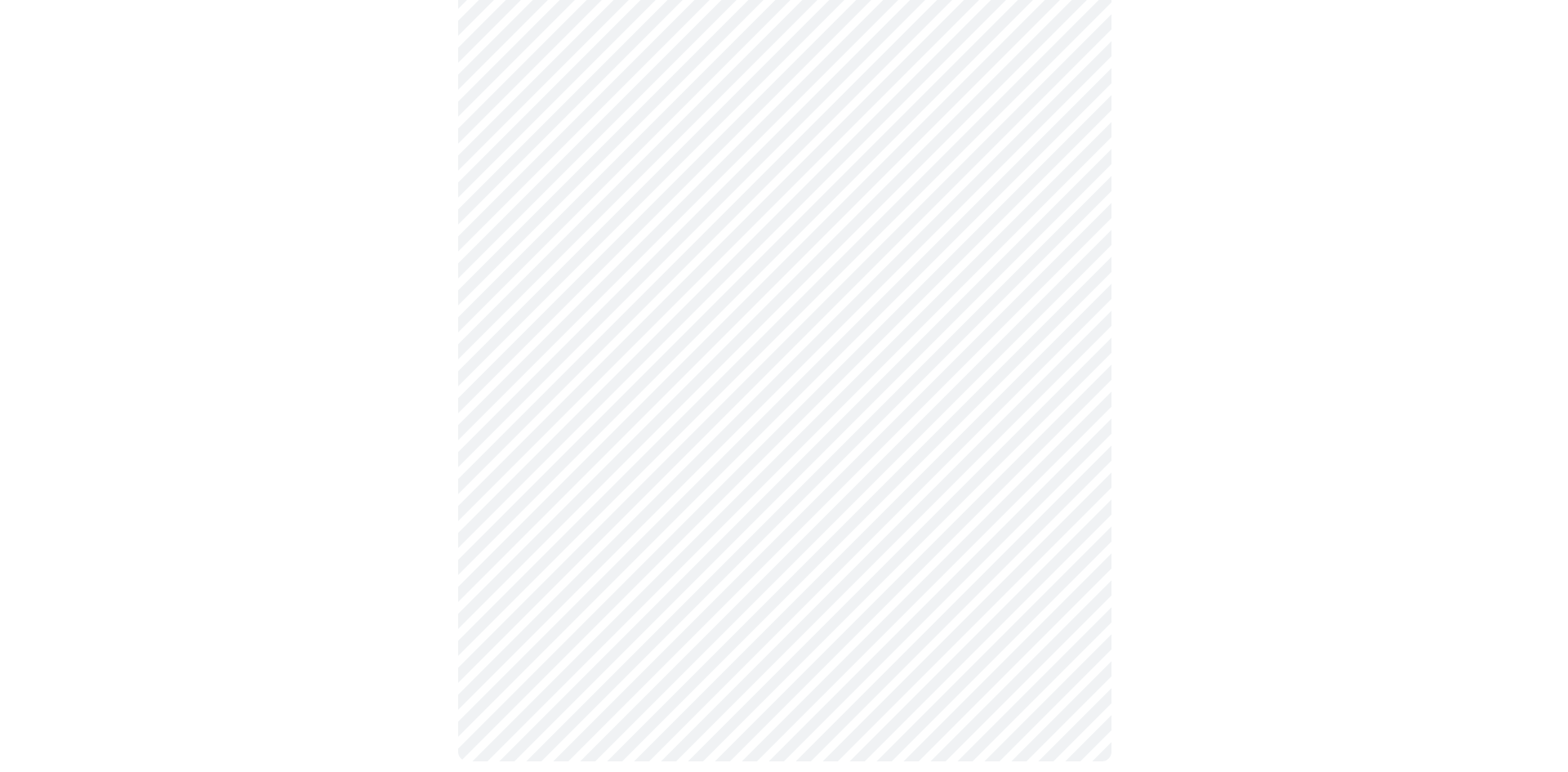
scroll to position [1172, 0]
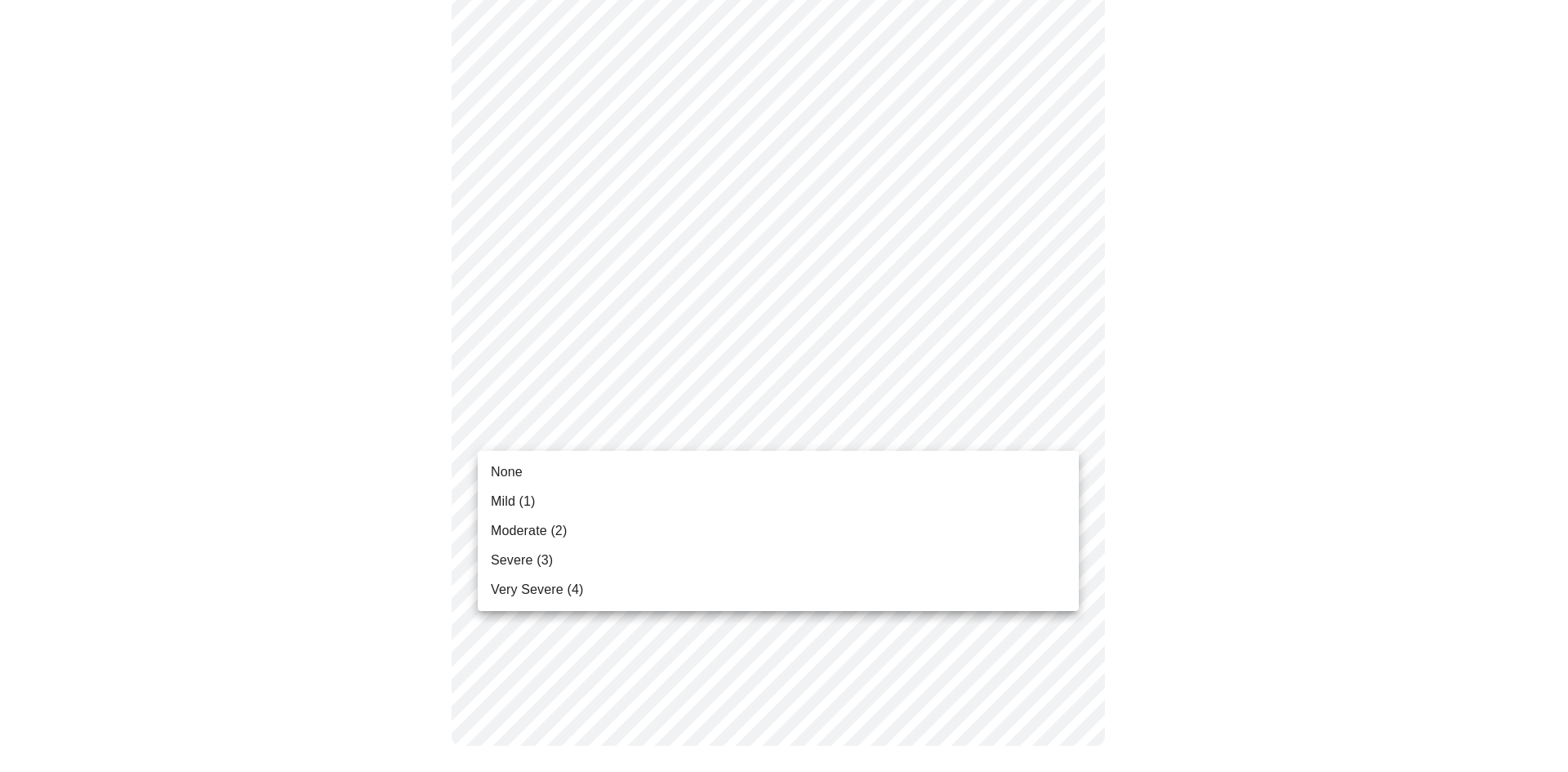
click at [543, 483] on li "None" at bounding box center [778, 473] width 601 height 30
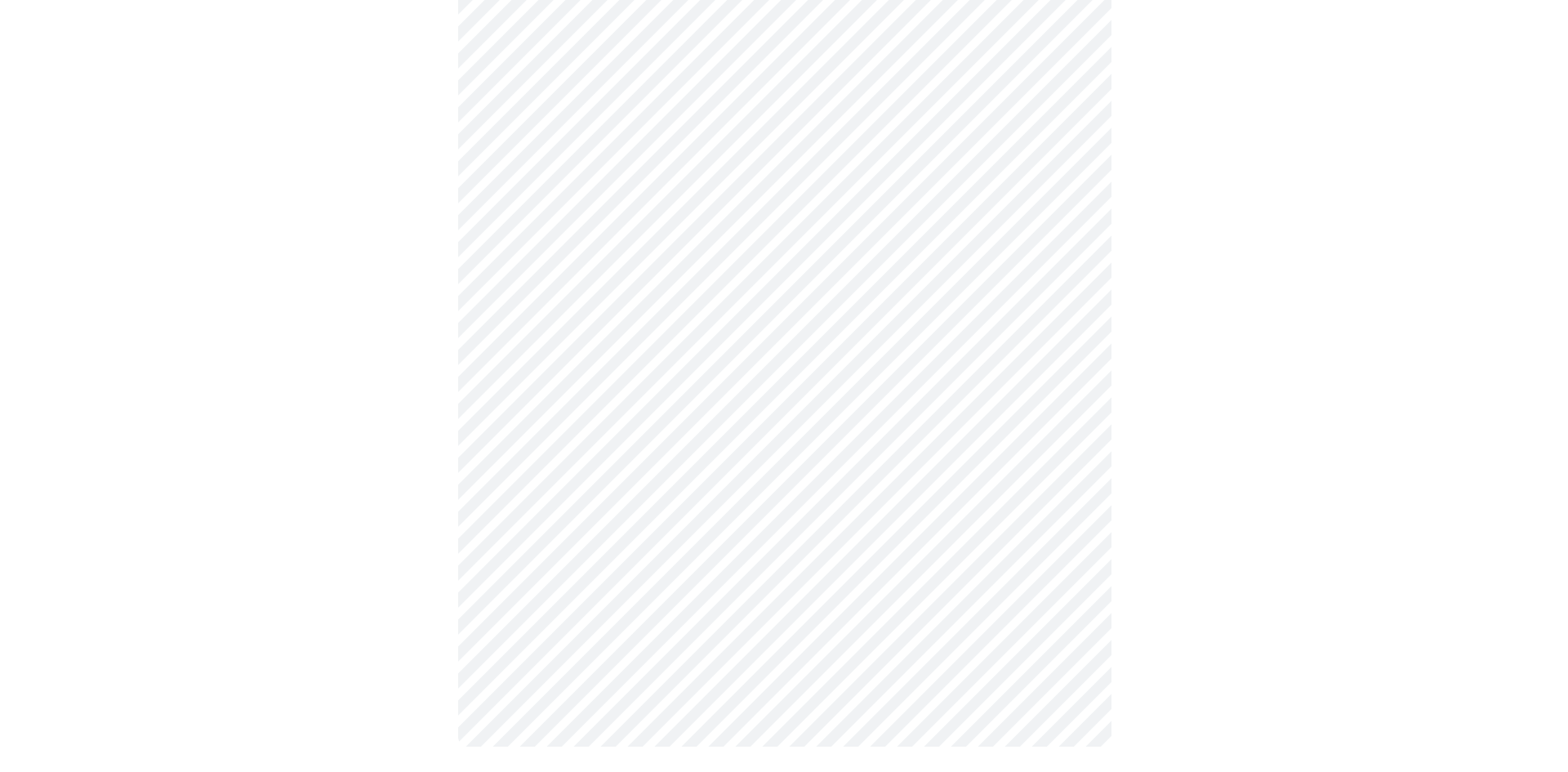
scroll to position [775, 0]
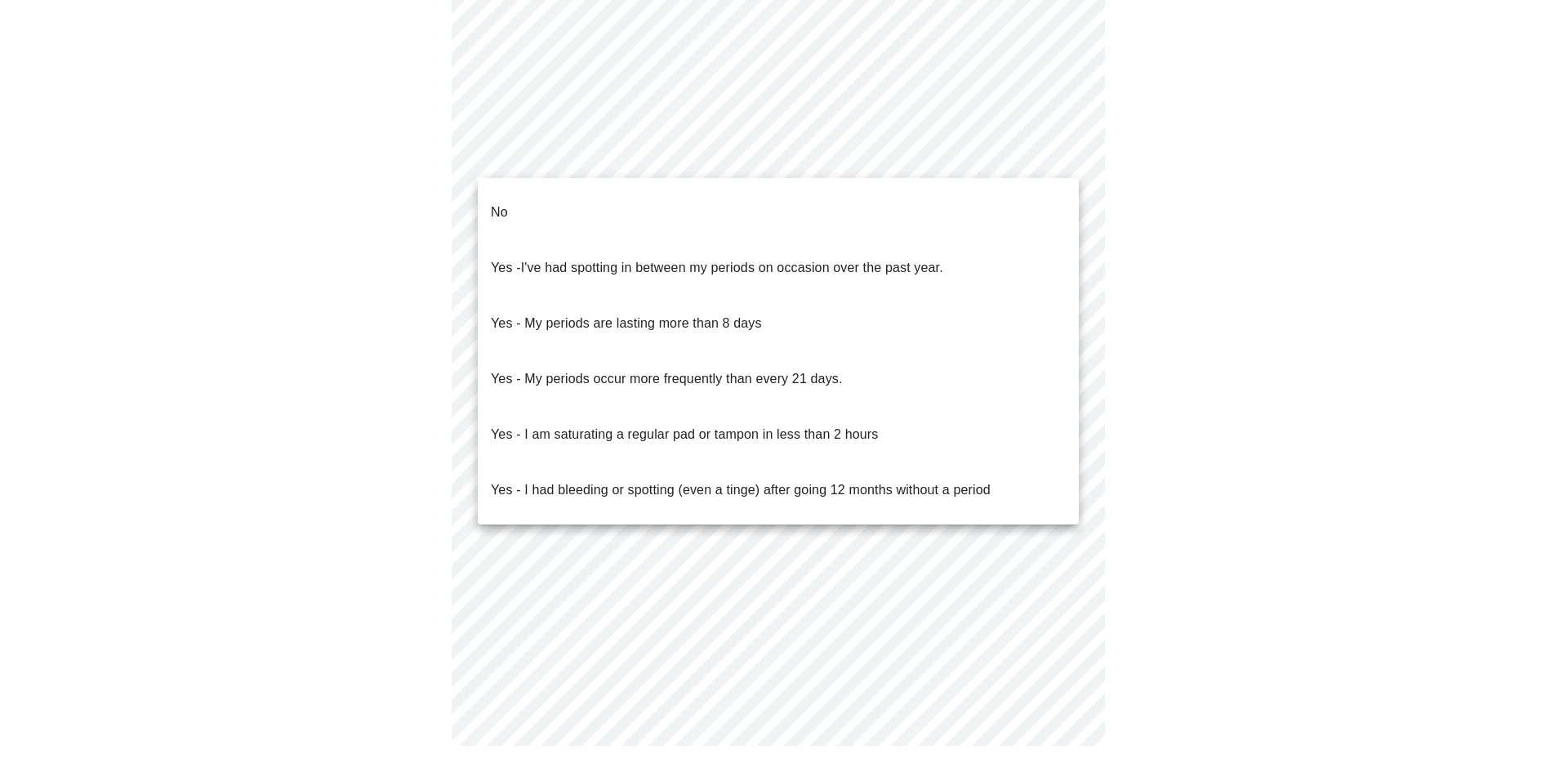
click at [725, 164] on body "MyMenopauseRx Appointments Messaging Labs 1 Uploads Medications Community Refer…" at bounding box center [783, 5] width 1555 height 1547
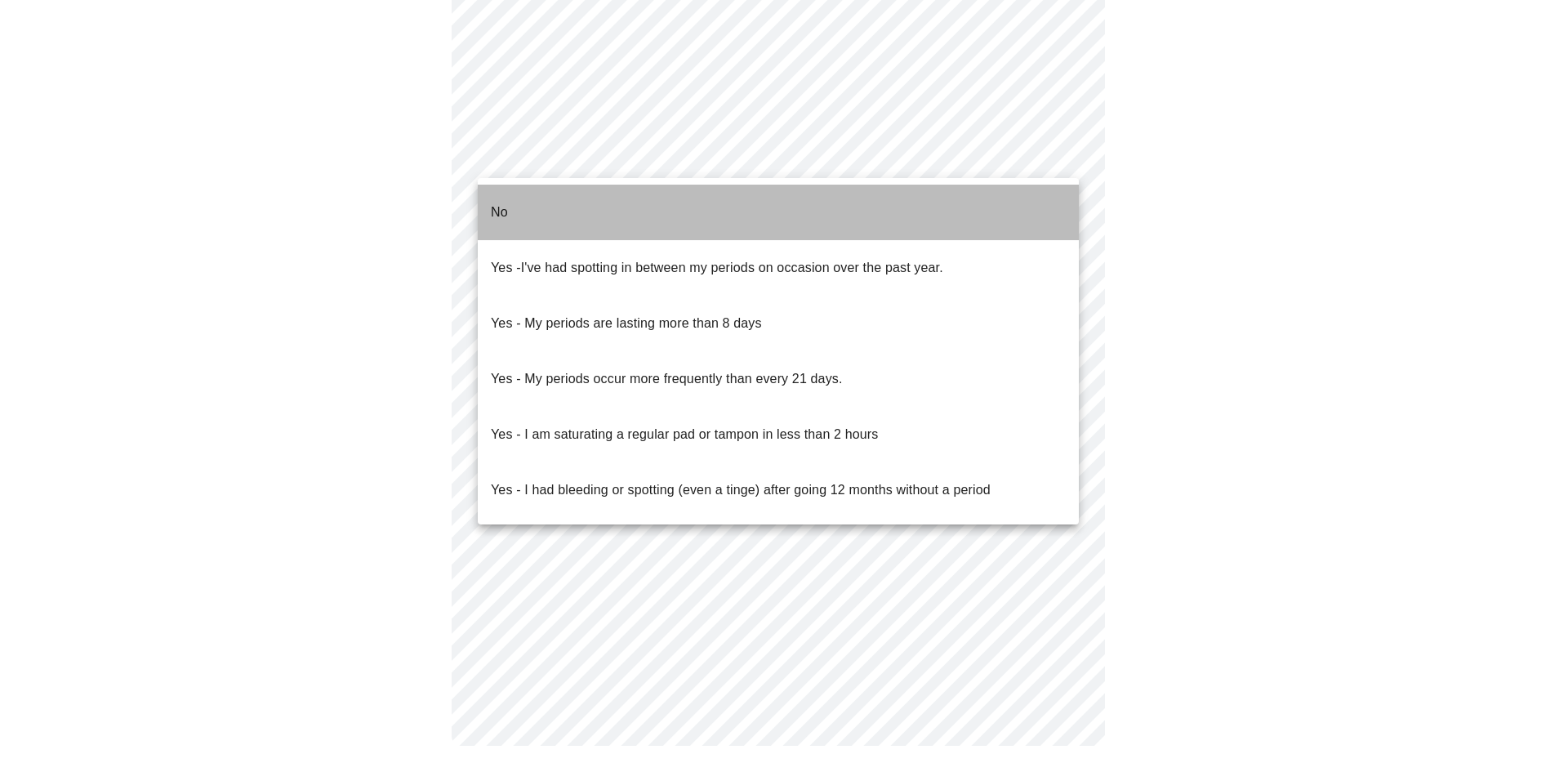
click at [538, 188] on li "No" at bounding box center [778, 213] width 601 height 56
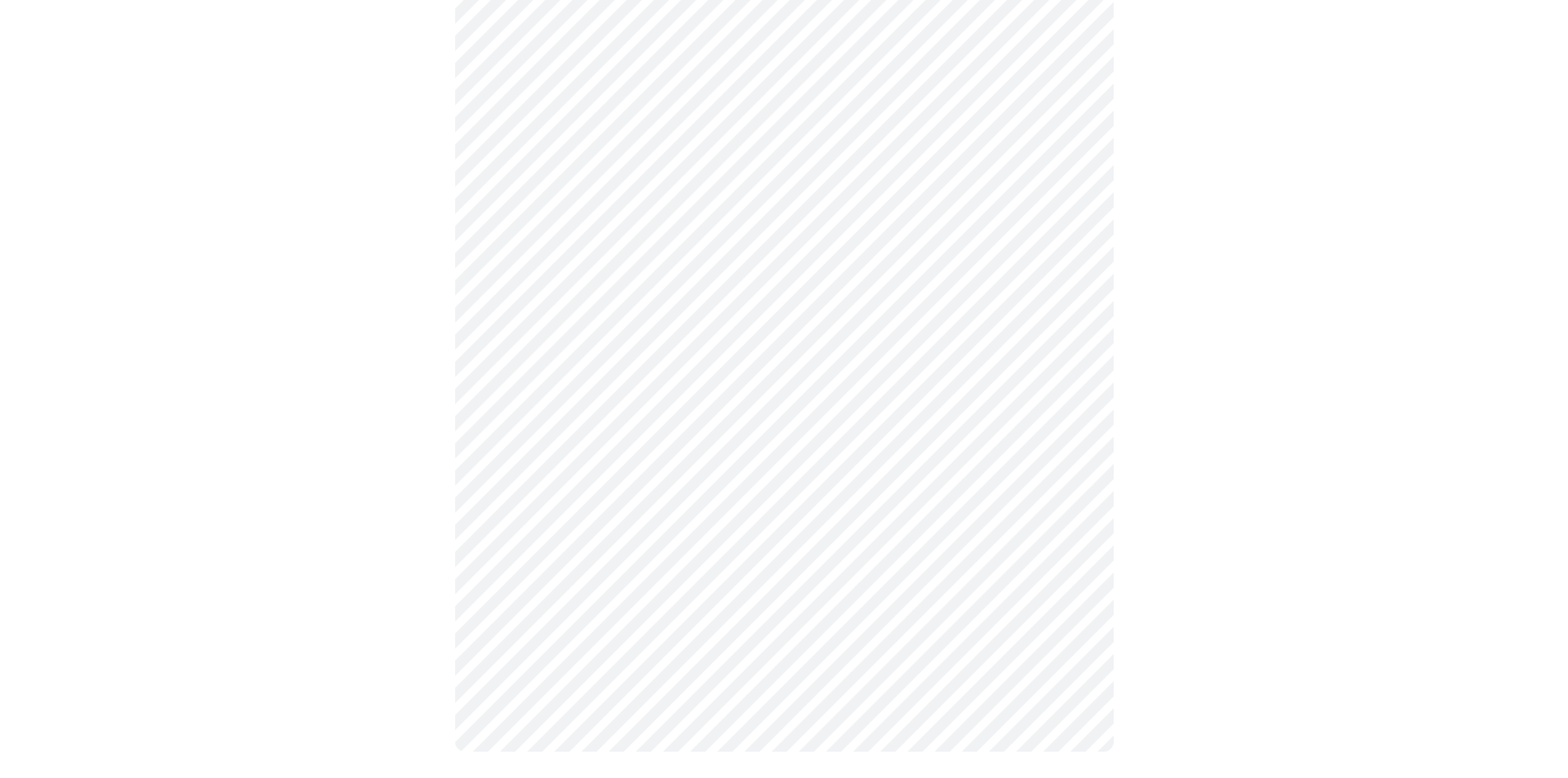
click at [564, 293] on body "MyMenopauseRx Appointments Messaging Labs 1 Uploads Medications Community Refer…" at bounding box center [783, 11] width 1555 height 1549
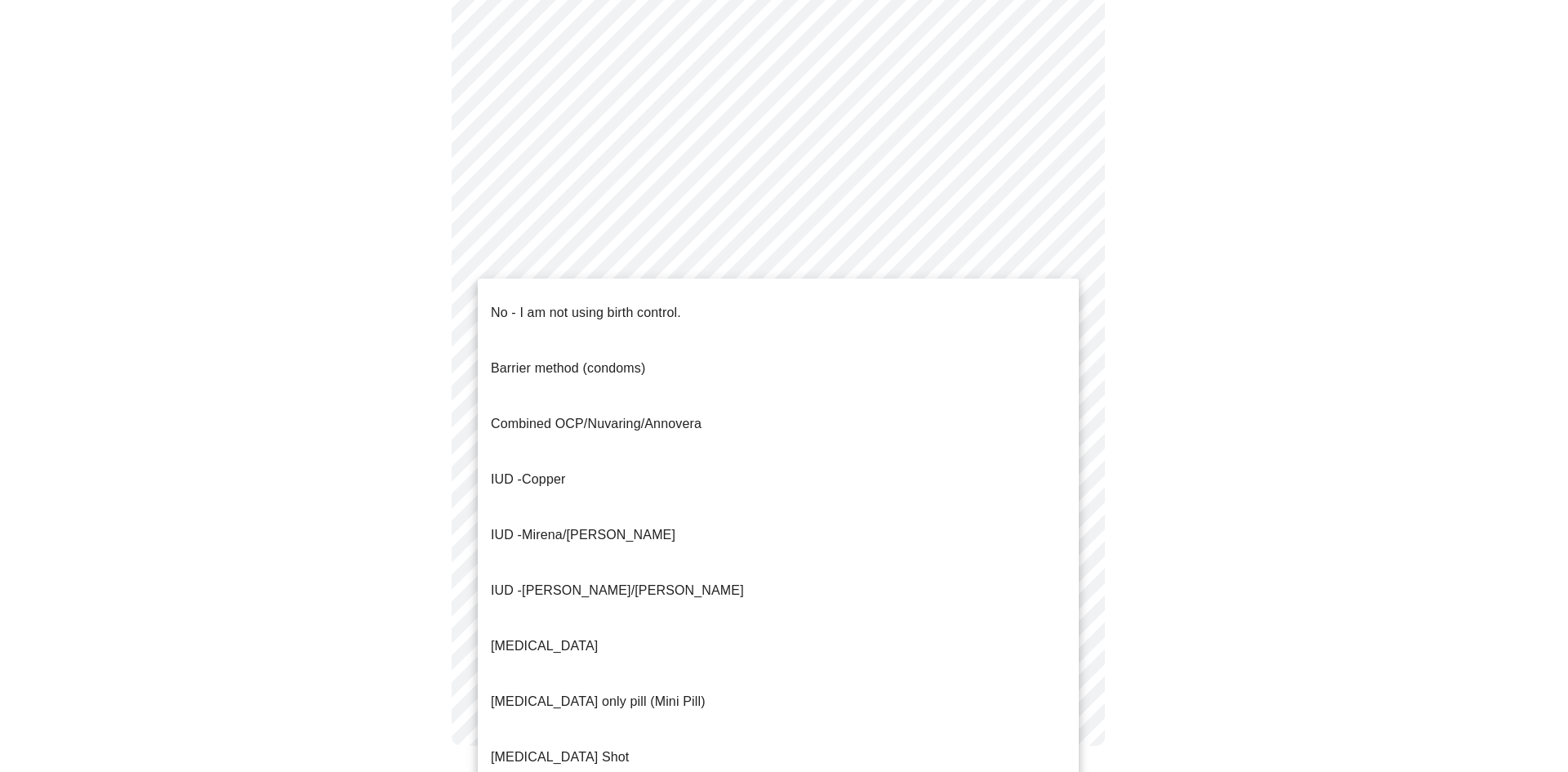
click at [545, 304] on p "No - I am not using birth control." at bounding box center [586, 313] width 190 height 19
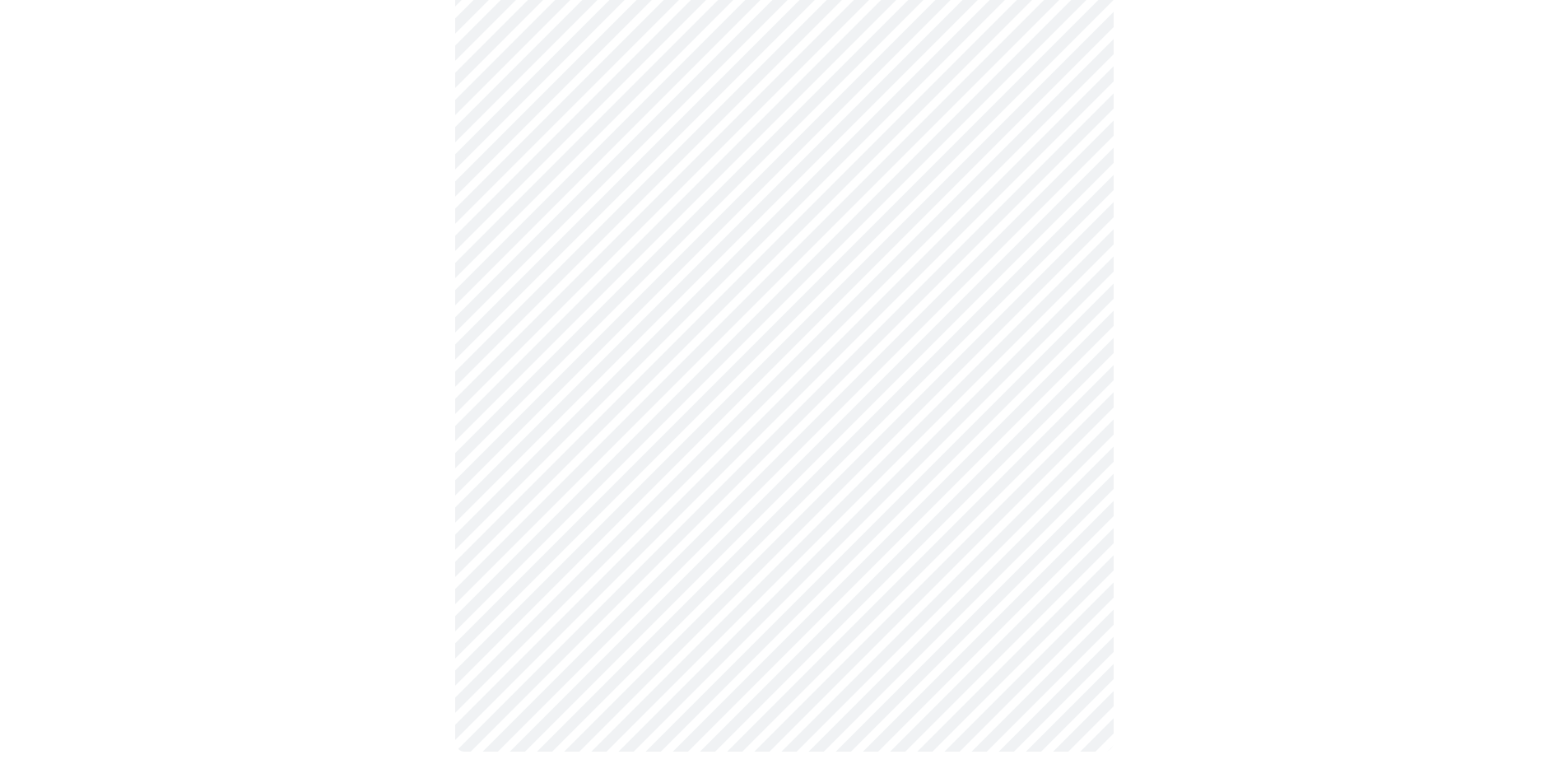
click at [551, 423] on body "MyMenopauseRx Appointments Messaging Labs 1 Uploads Medications Community Refer…" at bounding box center [783, 15] width 1555 height 1539
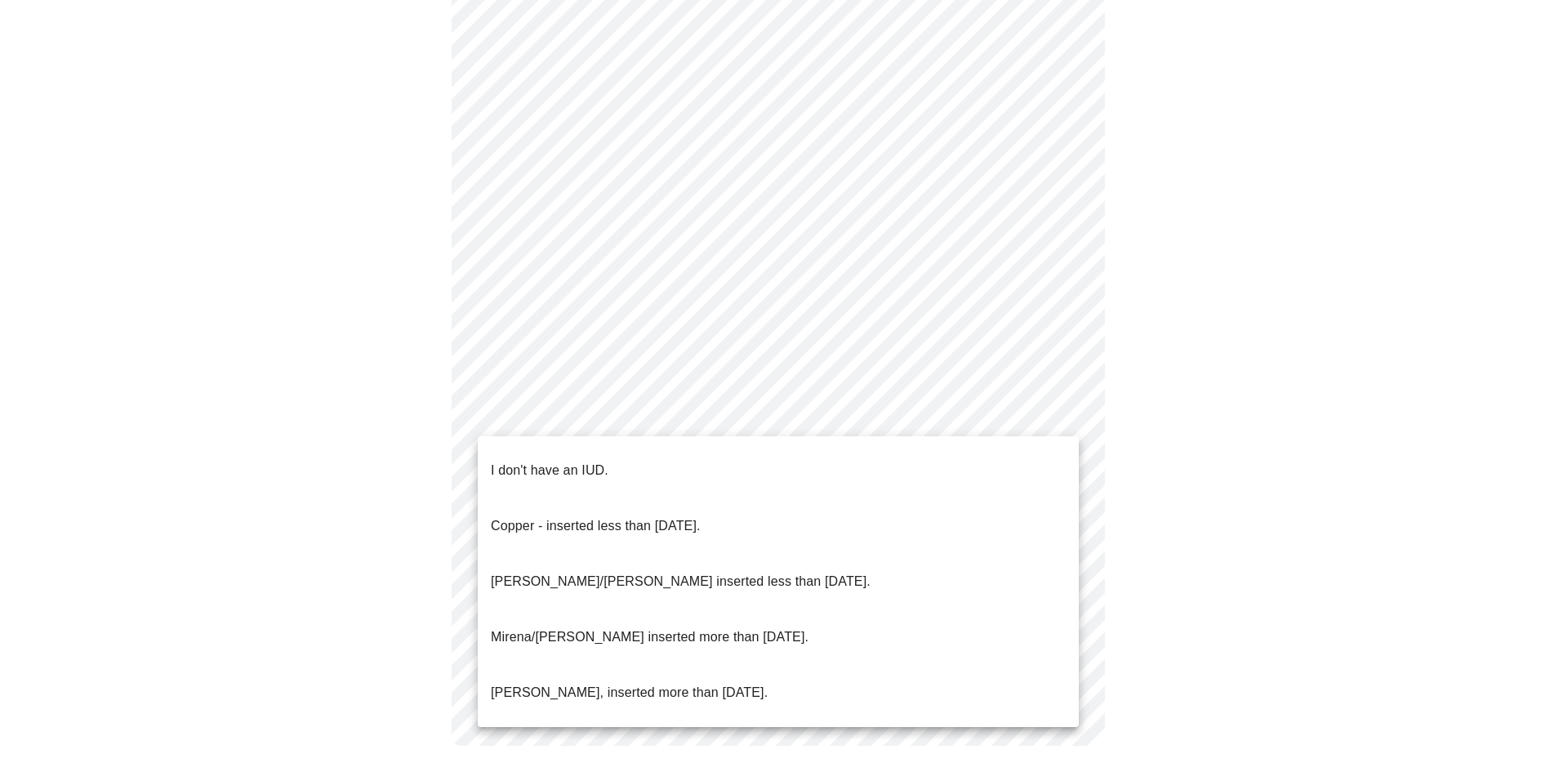
click at [552, 461] on p "I don't have an IUD." at bounding box center [549, 470] width 118 height 19
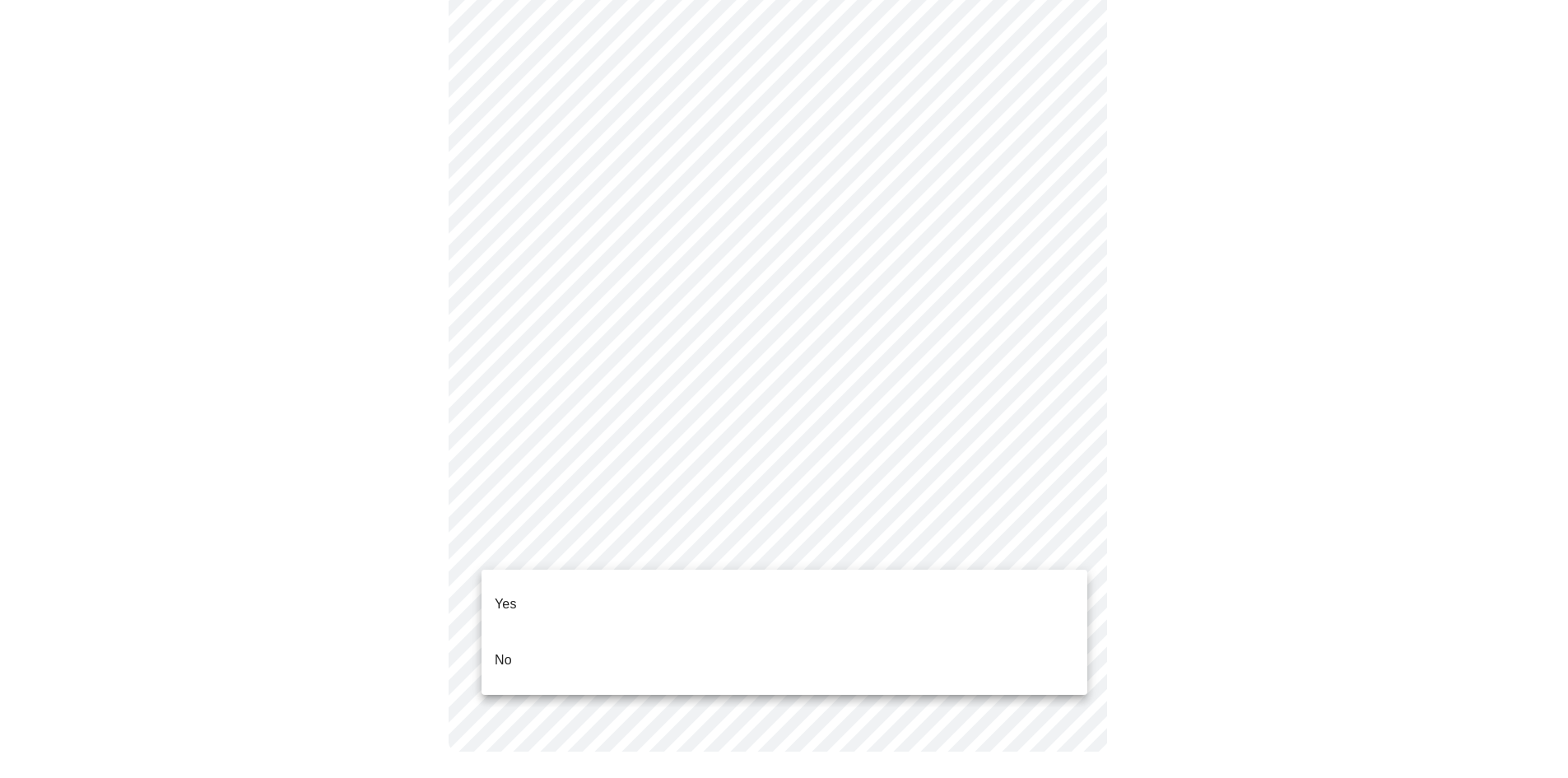
click at [545, 541] on body "MyMenopauseRx Appointments Messaging Labs 1 Uploads Medications Community Refer…" at bounding box center [783, 19] width 1555 height 1529
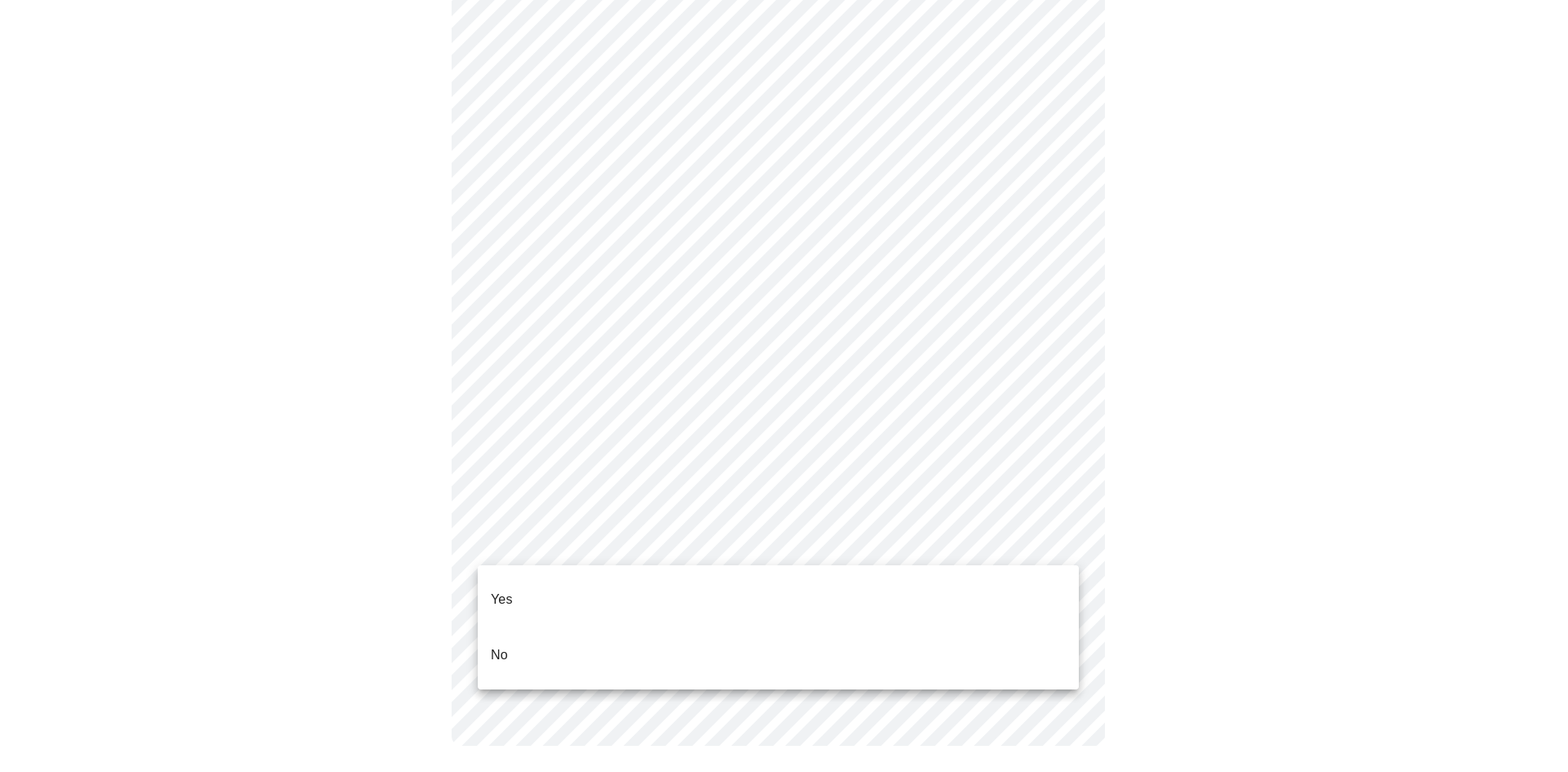
click at [522, 583] on li "Yes" at bounding box center [778, 600] width 601 height 56
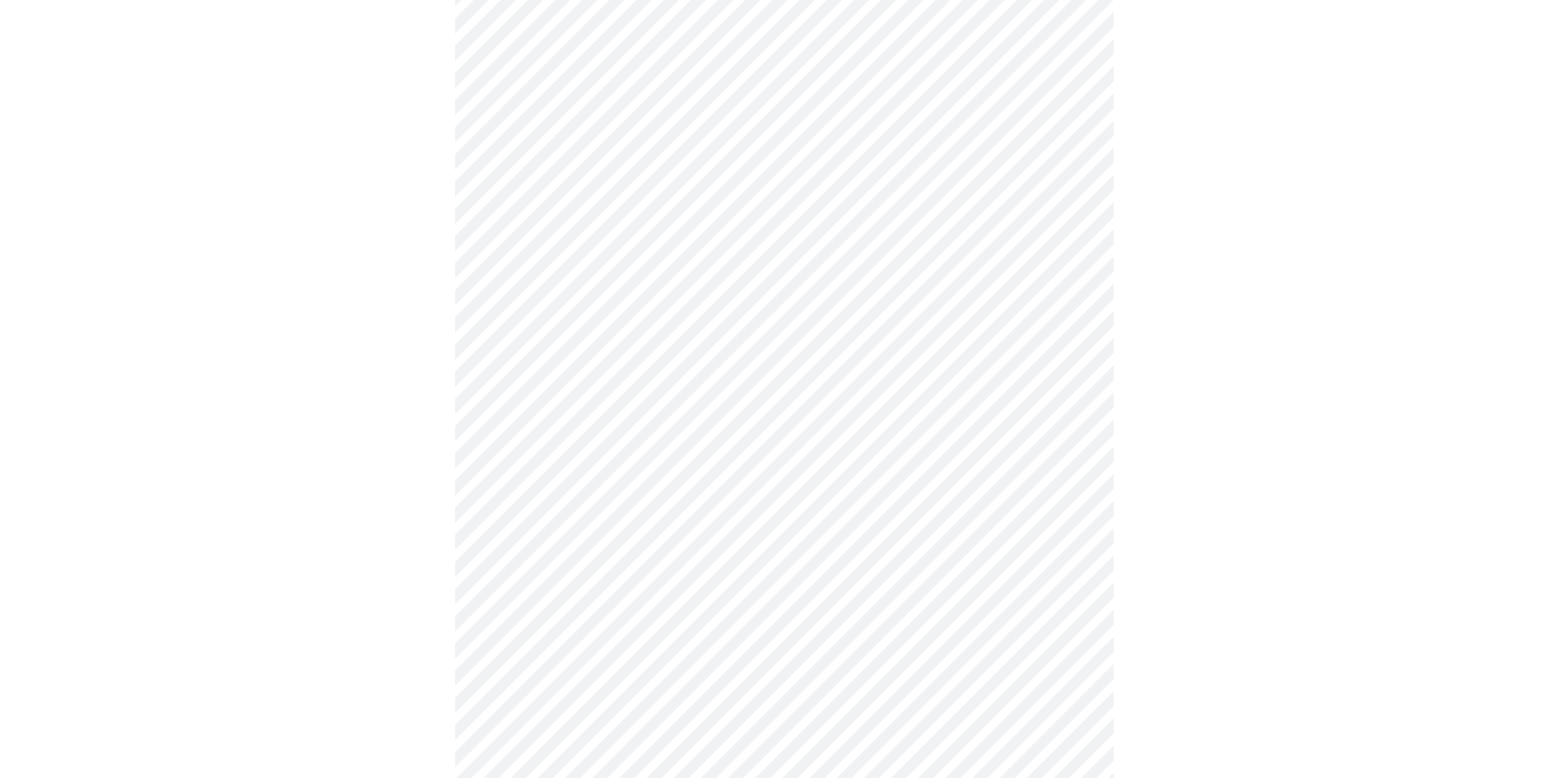
scroll to position [164, 0]
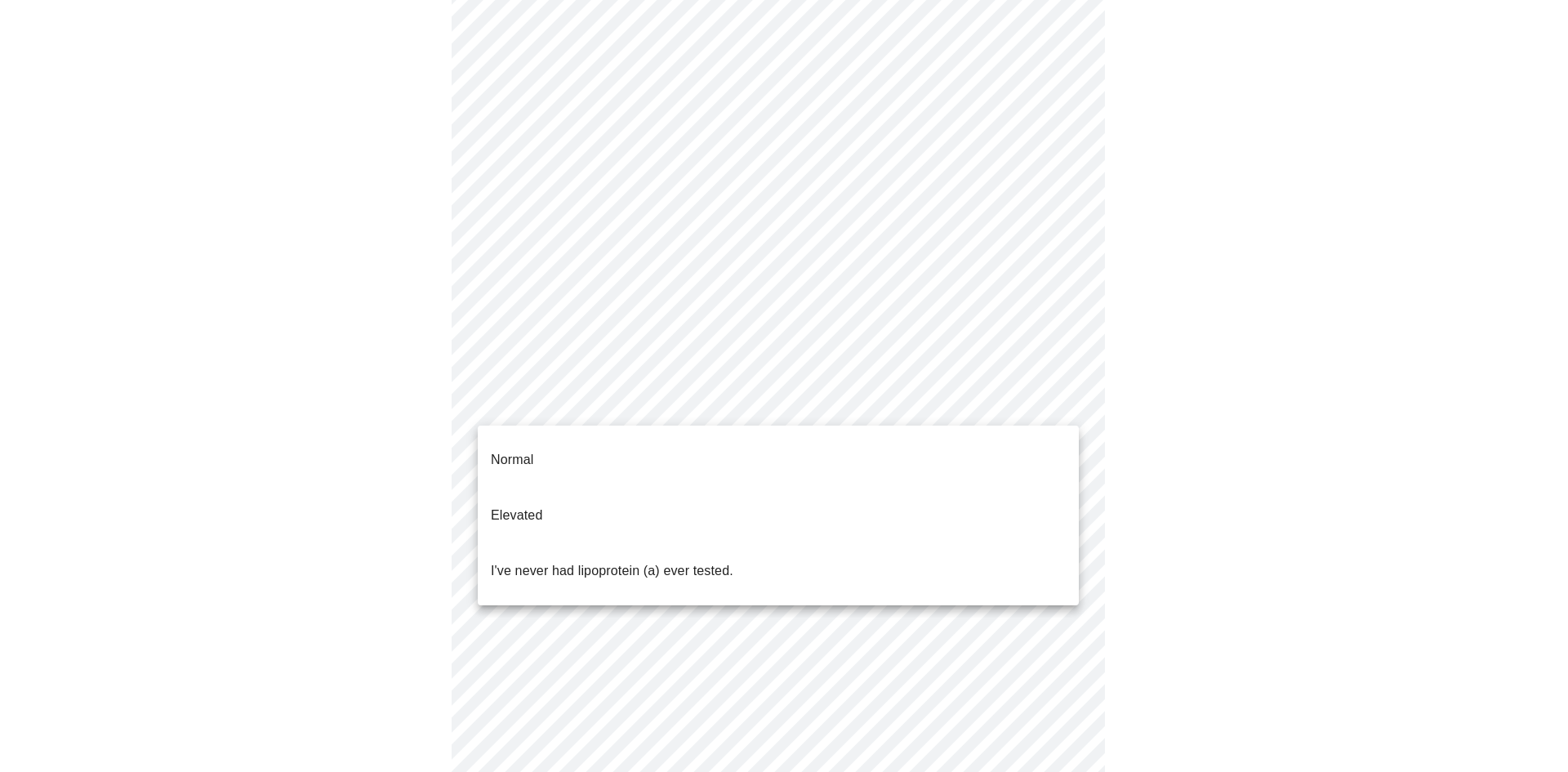
click at [930, 406] on body "MyMenopauseRx Appointments Messaging Labs 1 Uploads Medications Community Refer…" at bounding box center [783, 447] width 1555 height 1207
click at [581, 562] on p "I've never had lipoprotein (a) ever tested." at bounding box center [612, 571] width 242 height 19
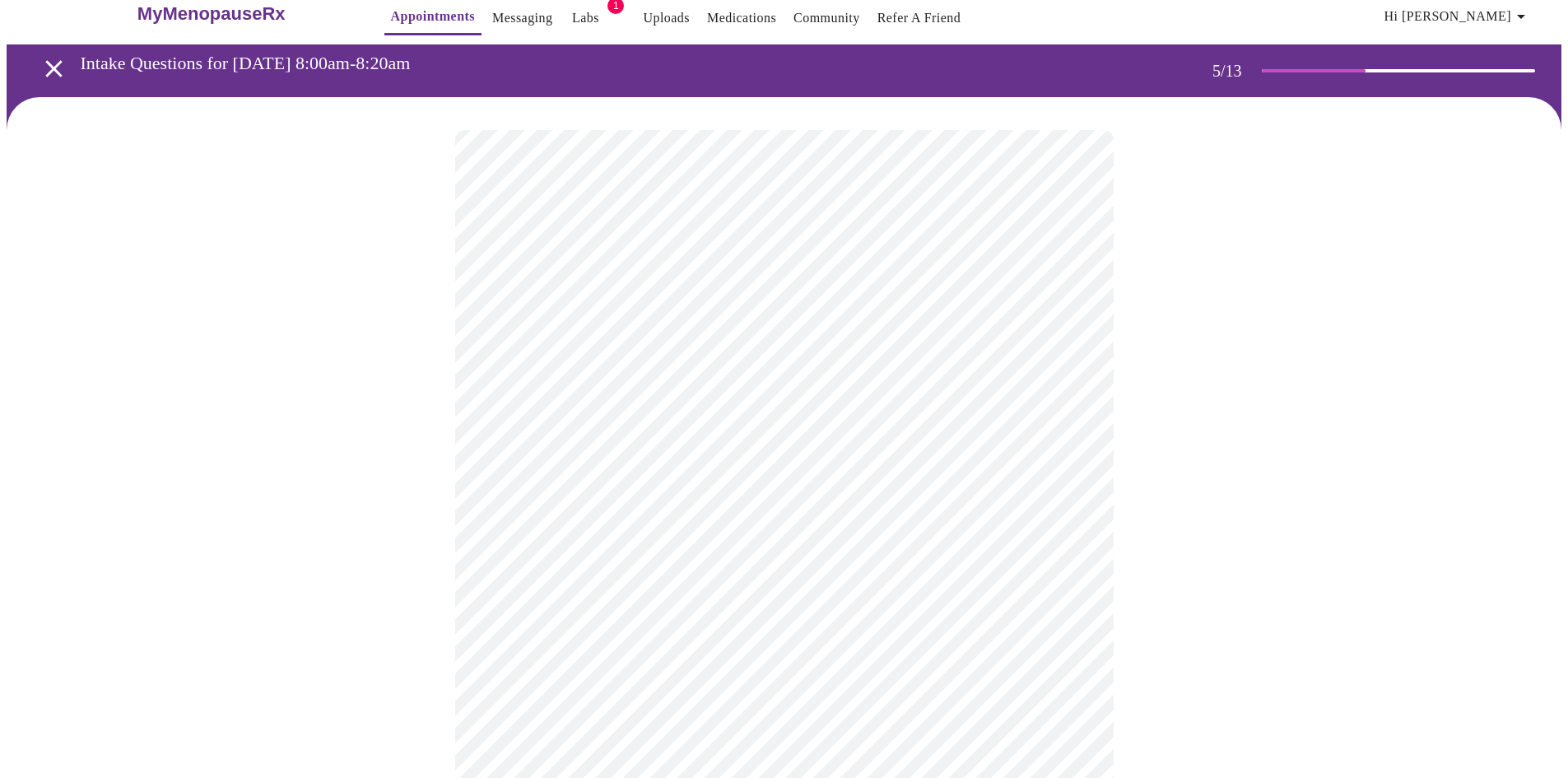
scroll to position [0, 0]
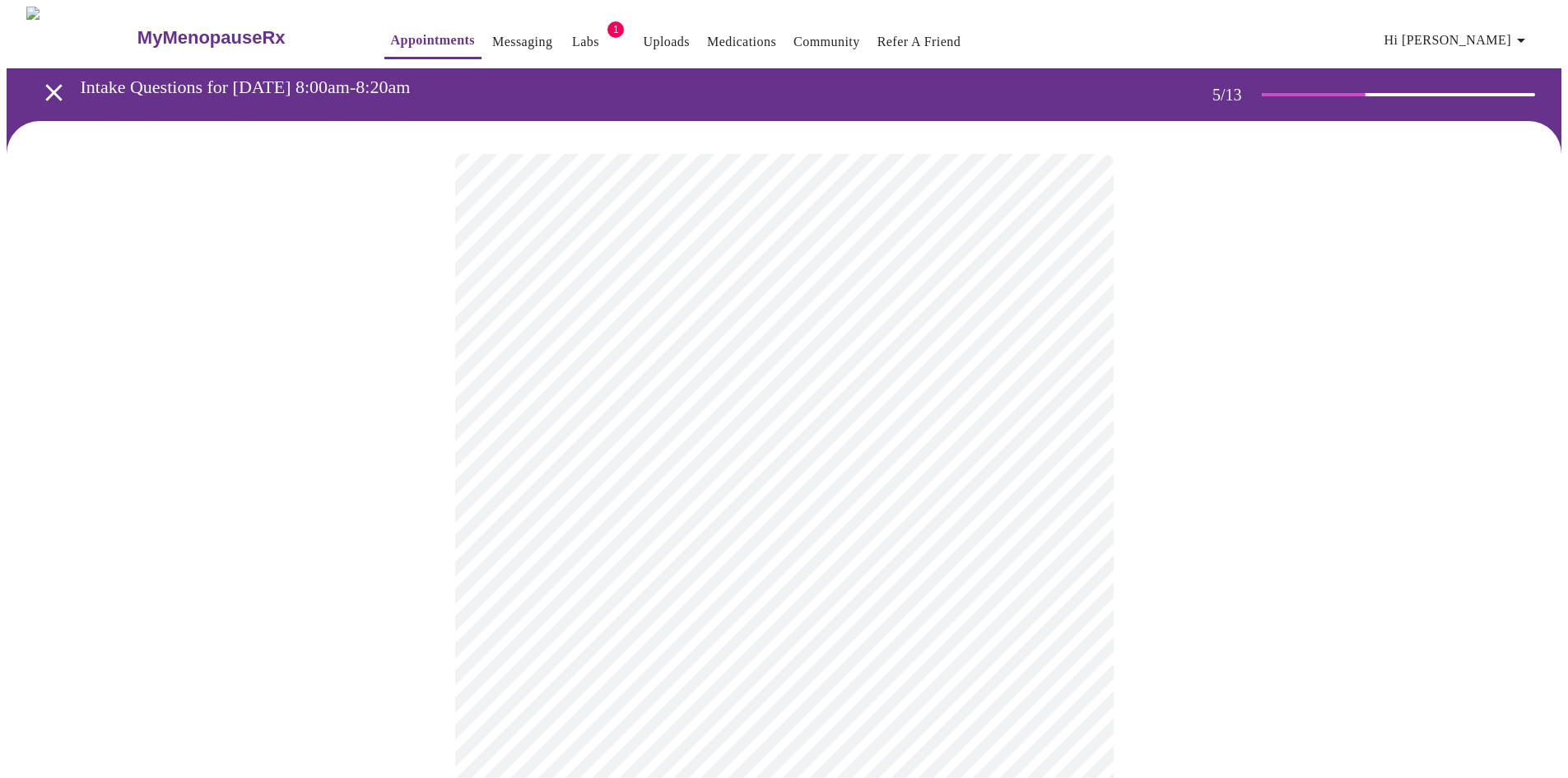
click at [632, 448] on body "MyMenopauseRx Appointments Messaging Labs 1 Uploads Medications Community Refer…" at bounding box center [783, 610] width 1555 height 1208
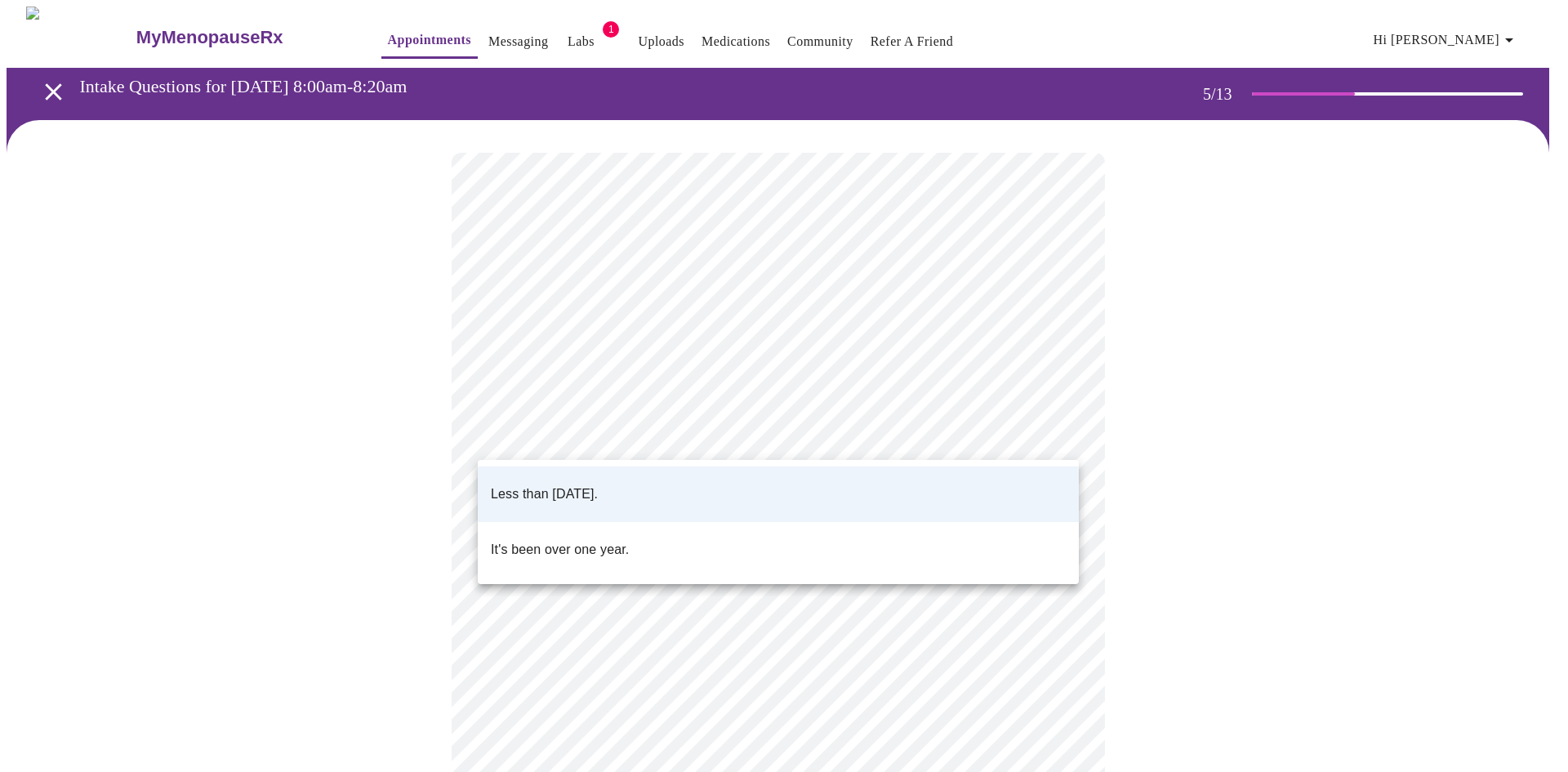
click at [595, 494] on span "Less than [DATE]." at bounding box center [544, 494] width 107 height 45
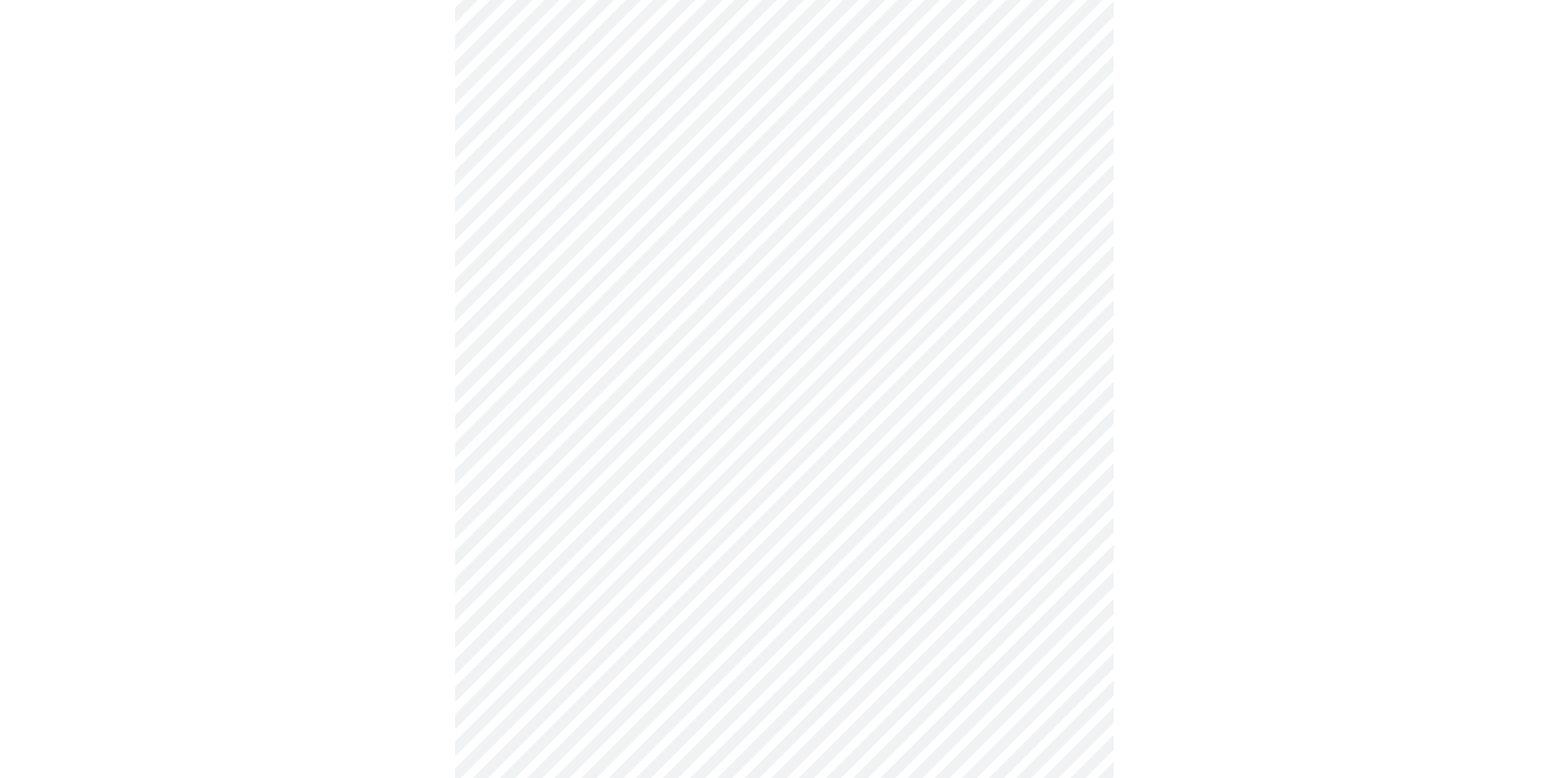
scroll to position [4199, 0]
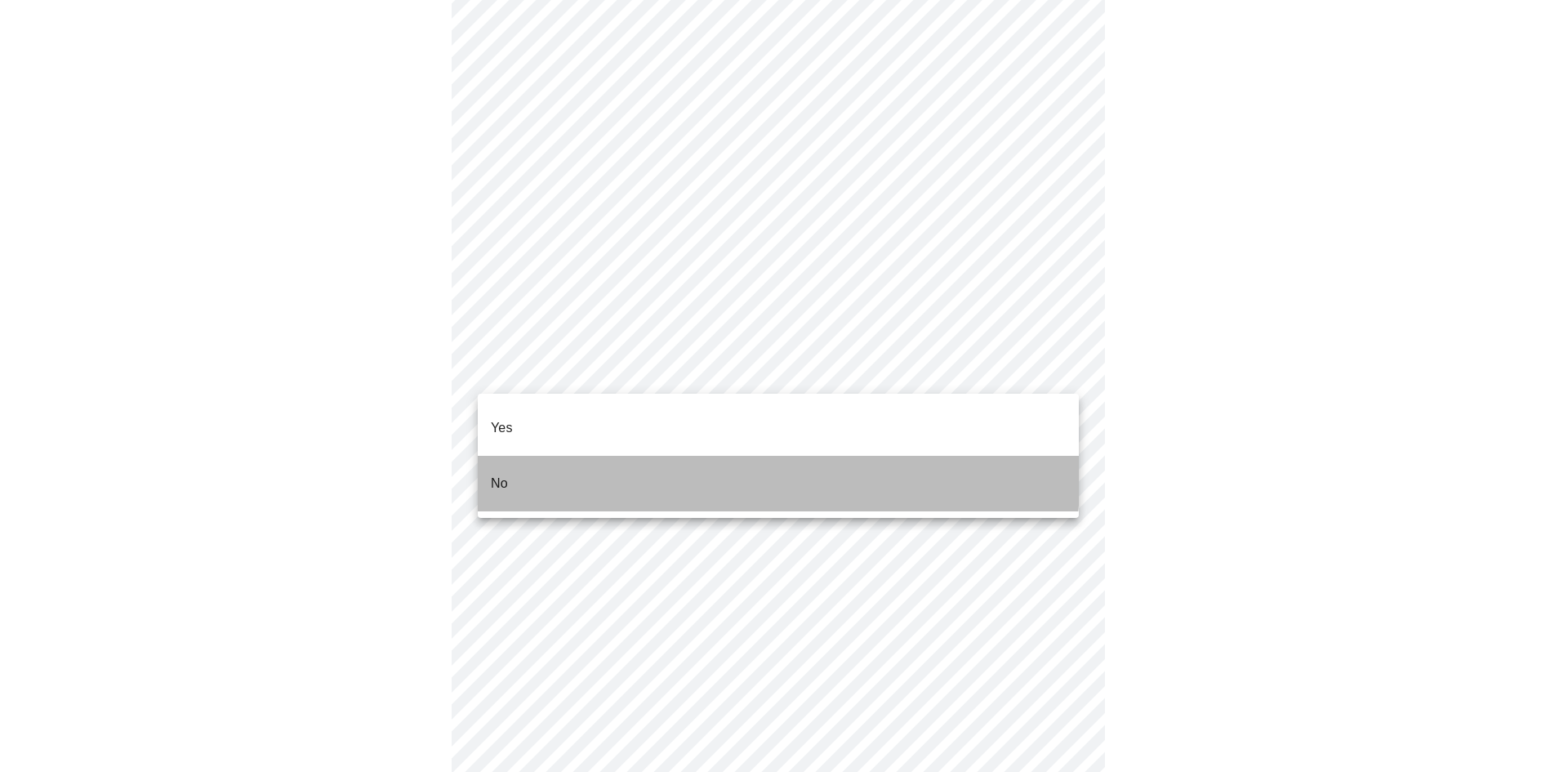
click at [549, 456] on li "No" at bounding box center [778, 484] width 601 height 56
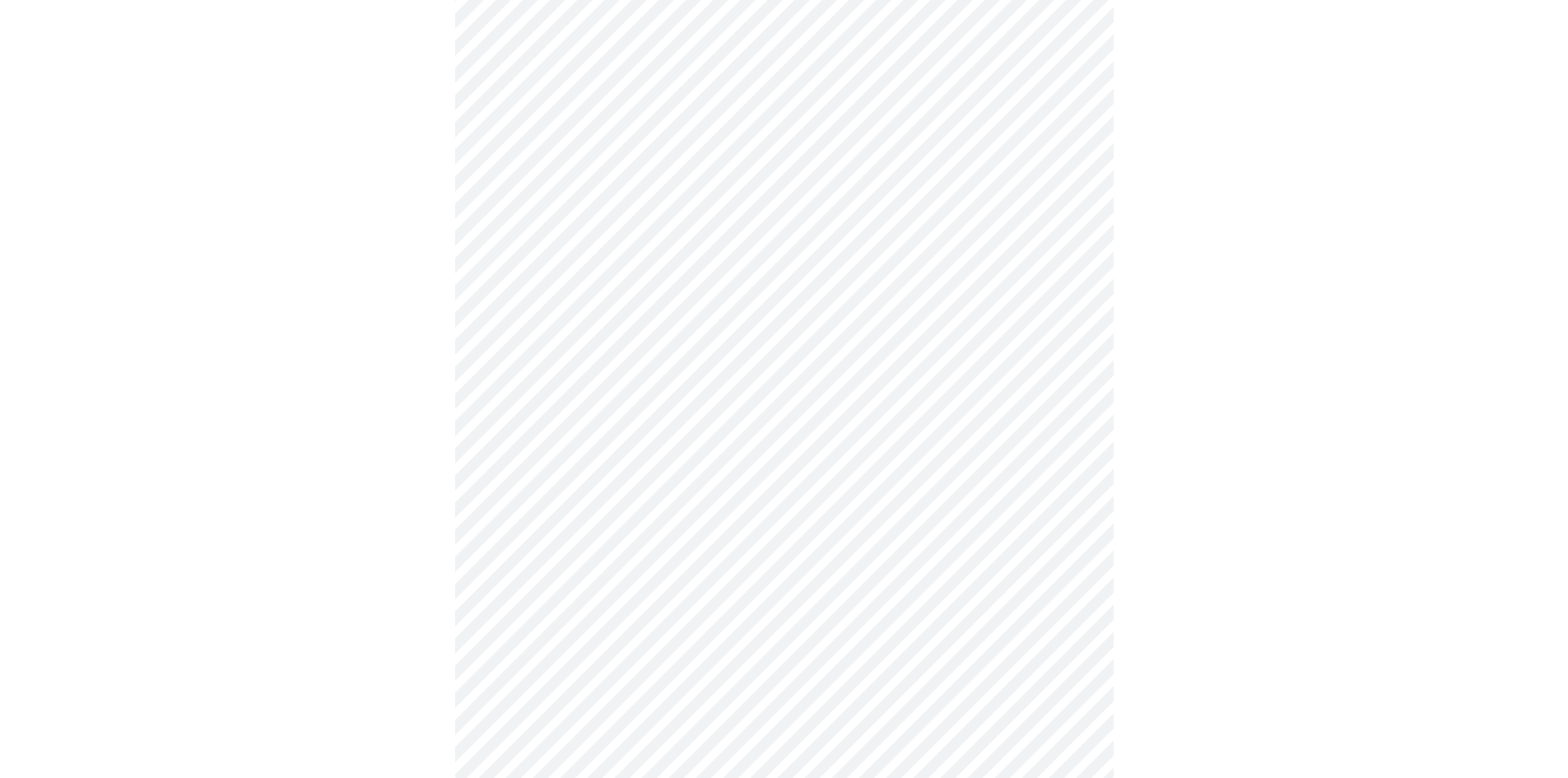
scroll to position [554, 0]
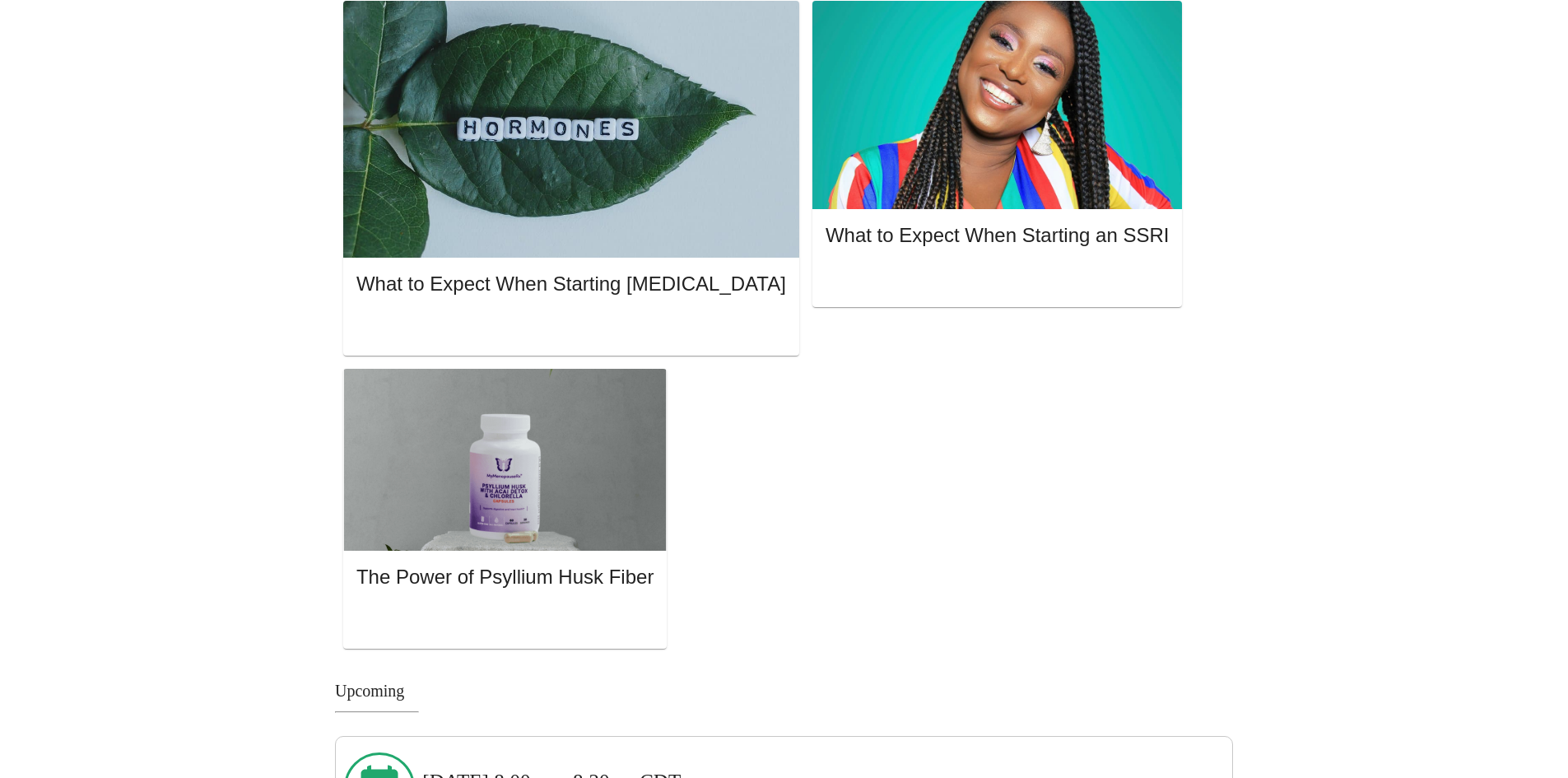
scroll to position [1318, 0]
